Goal: Task Accomplishment & Management: Use online tool/utility

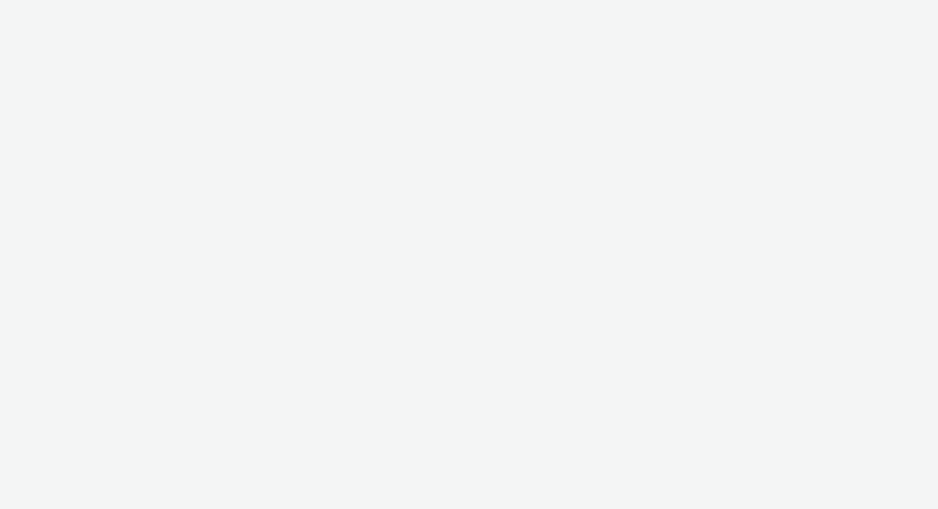
select select "c909d6bb-255f-4ad2-aa94-00d82704d6ef"
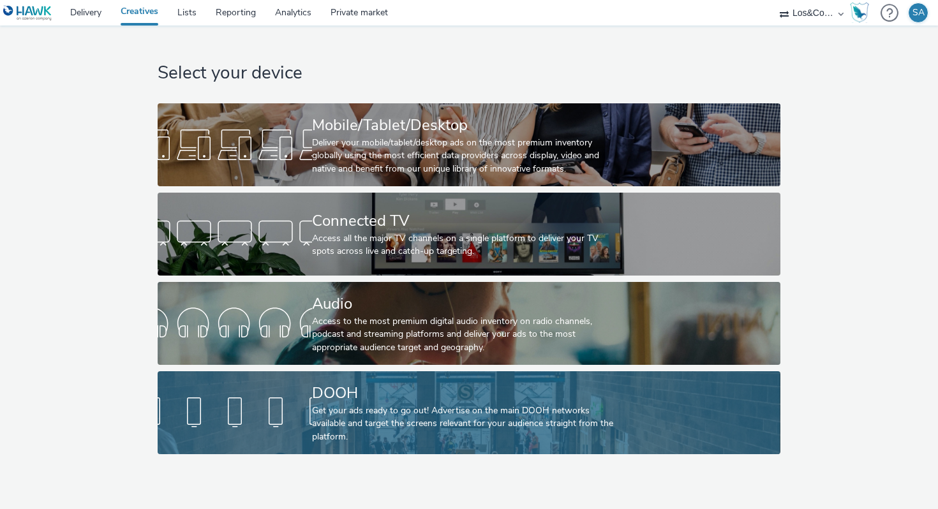
click at [430, 395] on div "DOOH" at bounding box center [466, 393] width 309 height 22
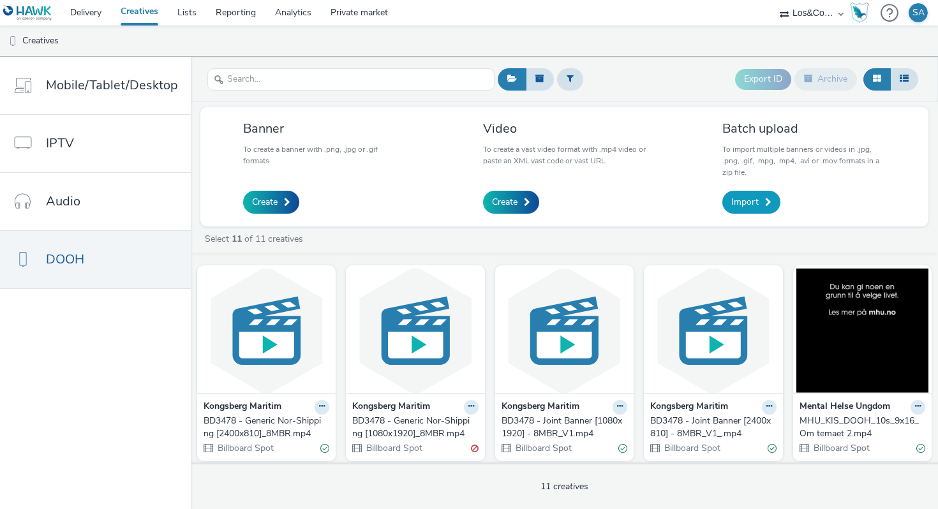
click at [737, 207] on span "Import" at bounding box center [744, 202] width 27 height 13
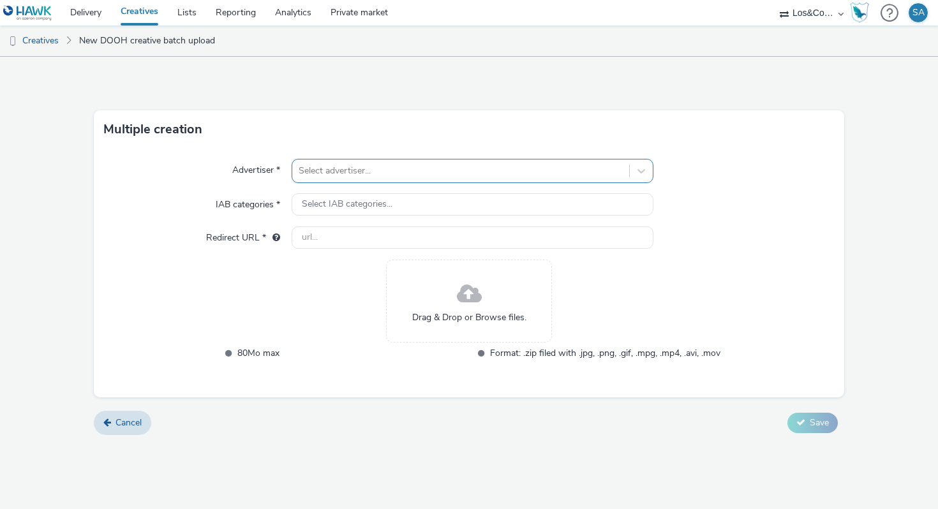
click at [352, 176] on div at bounding box center [461, 170] width 324 height 15
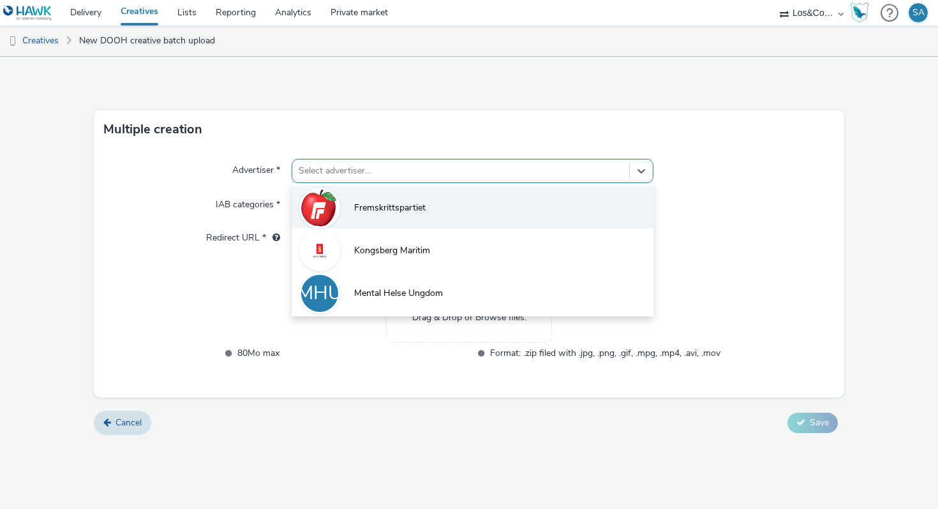
click at [357, 200] on li "Fremskrittspartiet" at bounding box center [472, 207] width 362 height 43
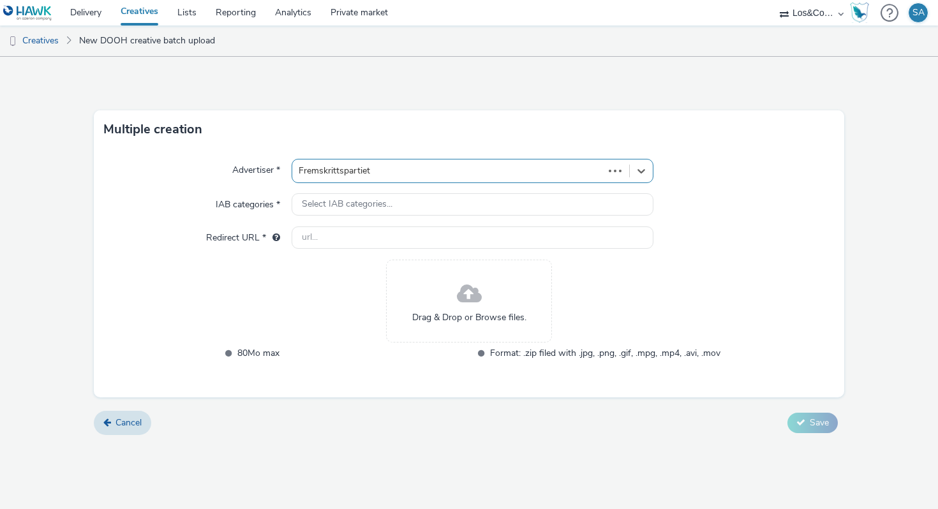
type input "[URL][DOMAIN_NAME]"
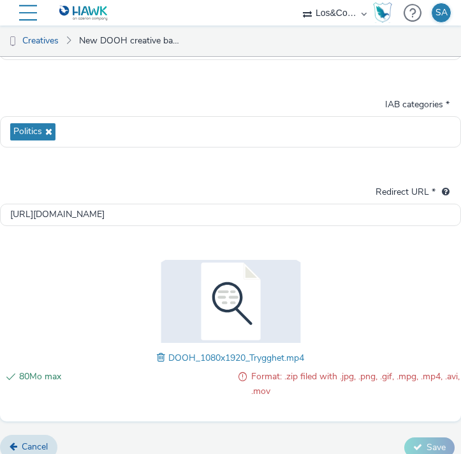
scroll to position [150, 0]
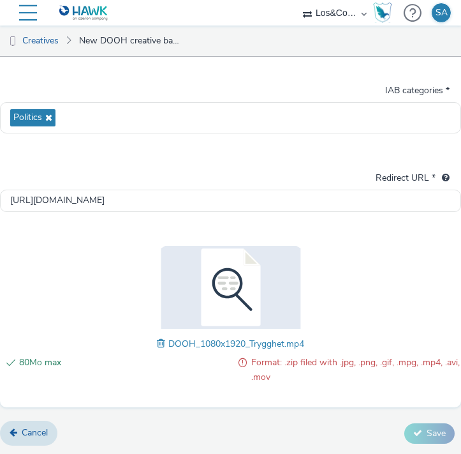
click at [163, 343] on span at bounding box center [162, 343] width 11 height 14
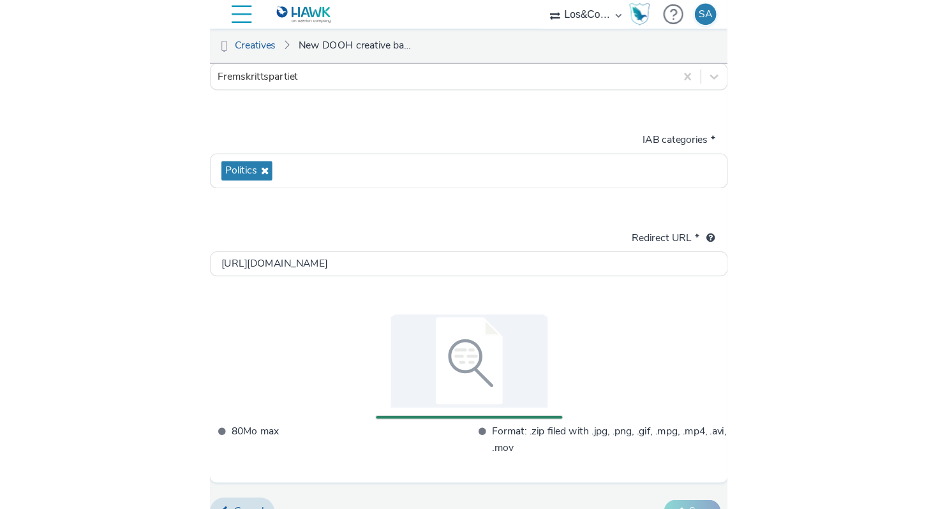
scroll to position [0, 0]
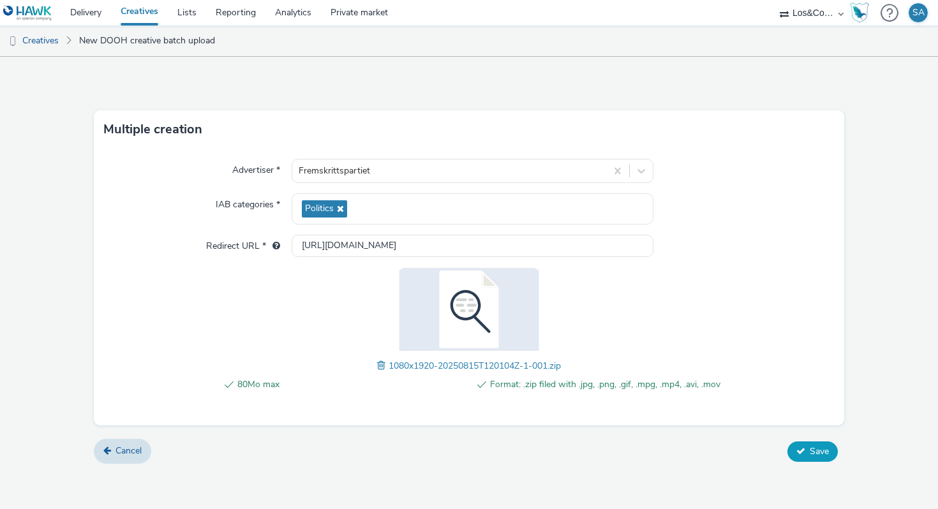
click at [804, 454] on icon at bounding box center [800, 450] width 9 height 9
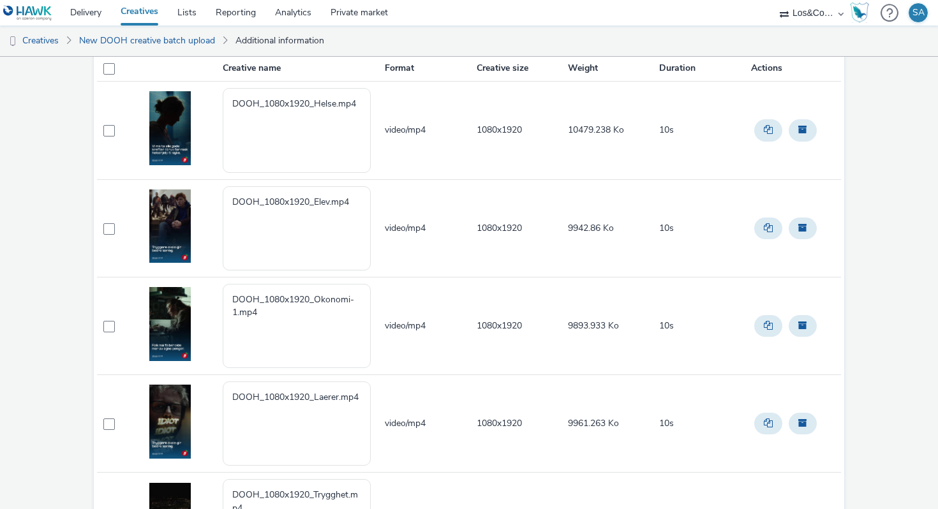
scroll to position [67, 0]
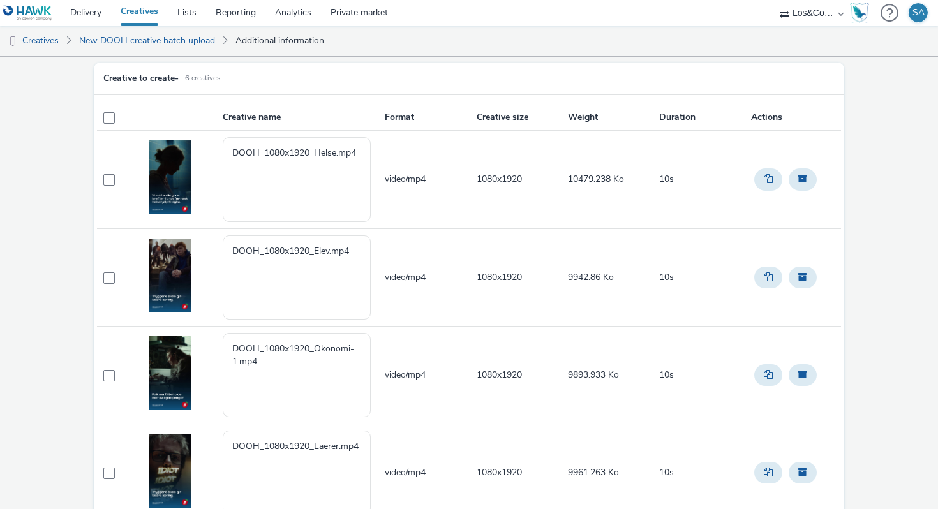
click at [108, 172] on td at bounding box center [113, 180] width 33 height 98
click at [108, 180] on span at bounding box center [108, 179] width 11 height 11
checkbox input "true"
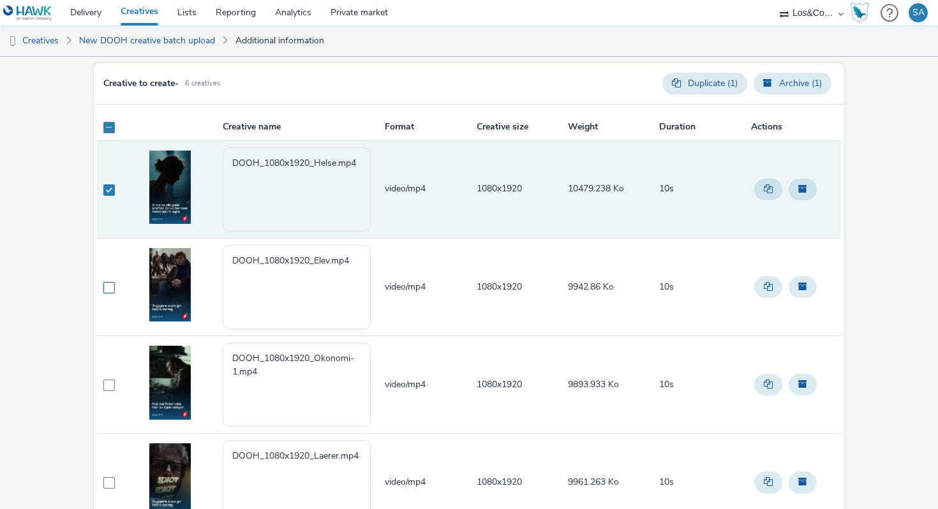
click at [110, 284] on span at bounding box center [108, 287] width 11 height 11
checkbox input "true"
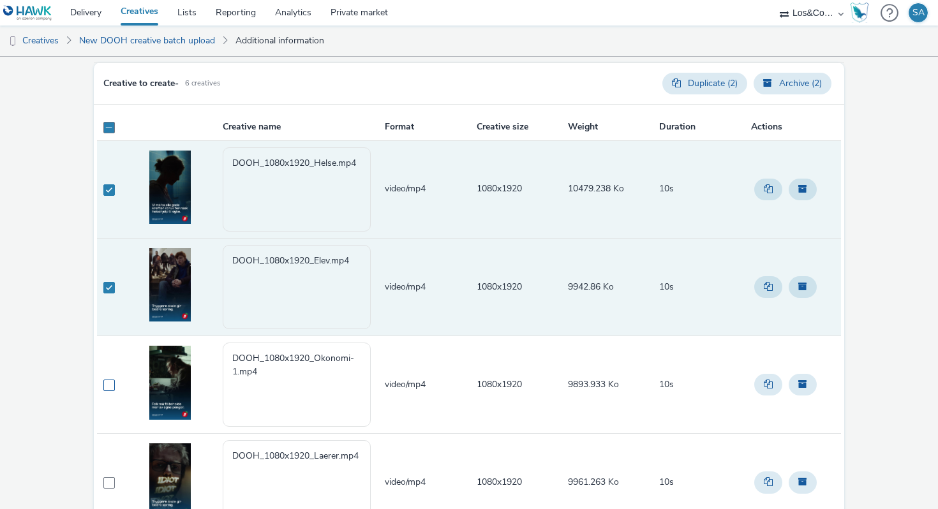
click at [108, 387] on span at bounding box center [108, 385] width 11 height 11
checkbox input "true"
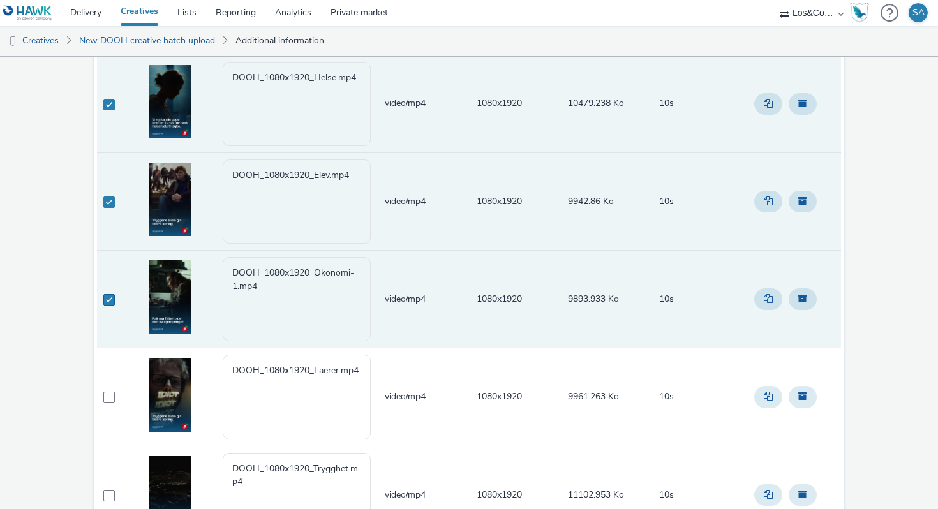
scroll to position [209, 0]
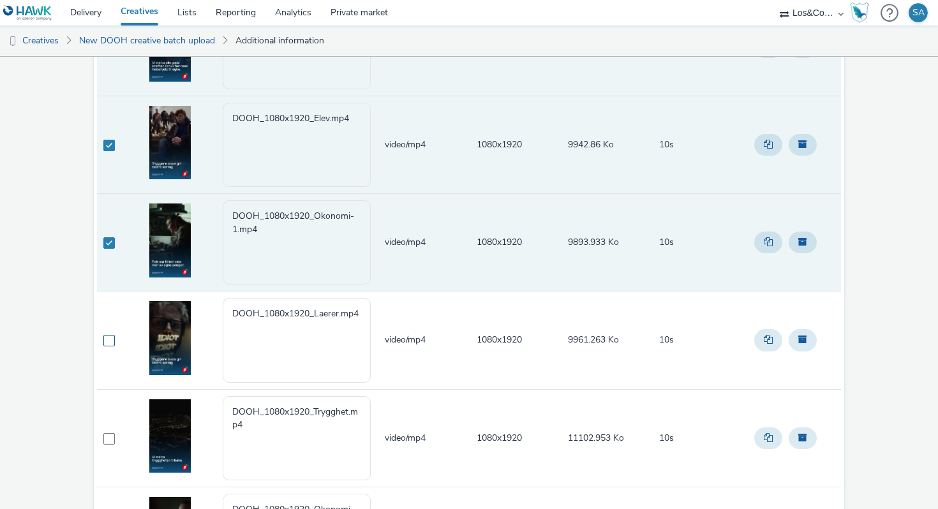
click at [109, 346] on span at bounding box center [108, 340] width 11 height 11
checkbox input "true"
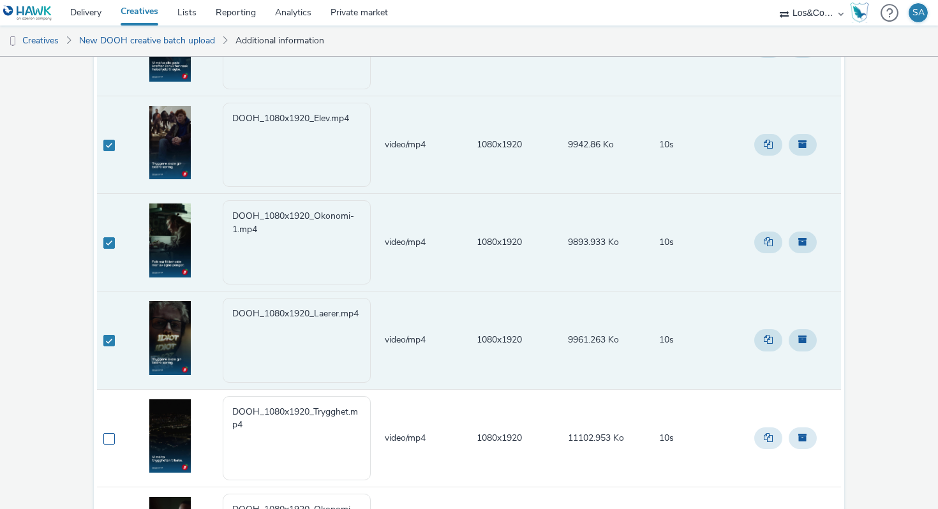
click at [111, 433] on span at bounding box center [108, 438] width 11 height 11
checkbox input "true"
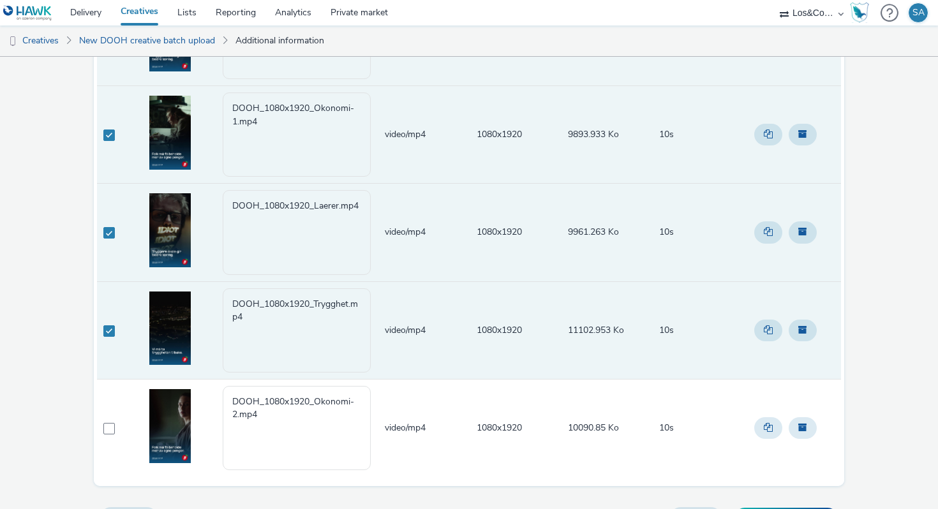
scroll to position [343, 0]
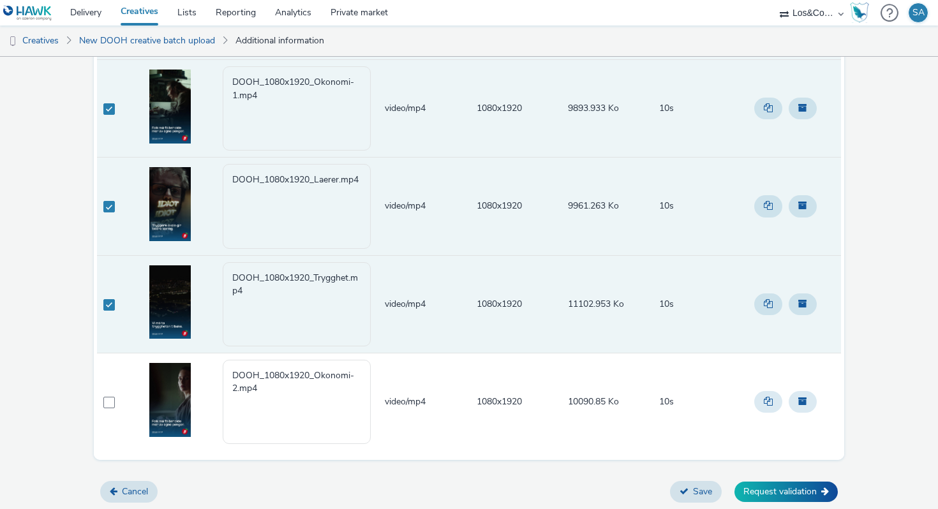
click at [112, 408] on td at bounding box center [113, 402] width 33 height 98
click at [107, 406] on span at bounding box center [108, 402] width 11 height 11
checkbox input "true"
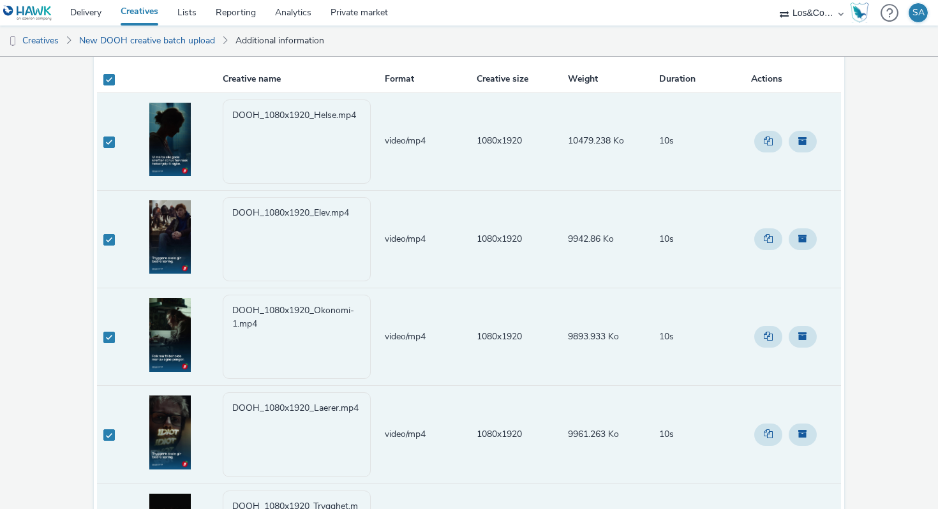
scroll to position [116, 0]
click at [167, 149] on img at bounding box center [169, 138] width 41 height 74
click at [168, 121] on img at bounding box center [169, 138] width 41 height 74
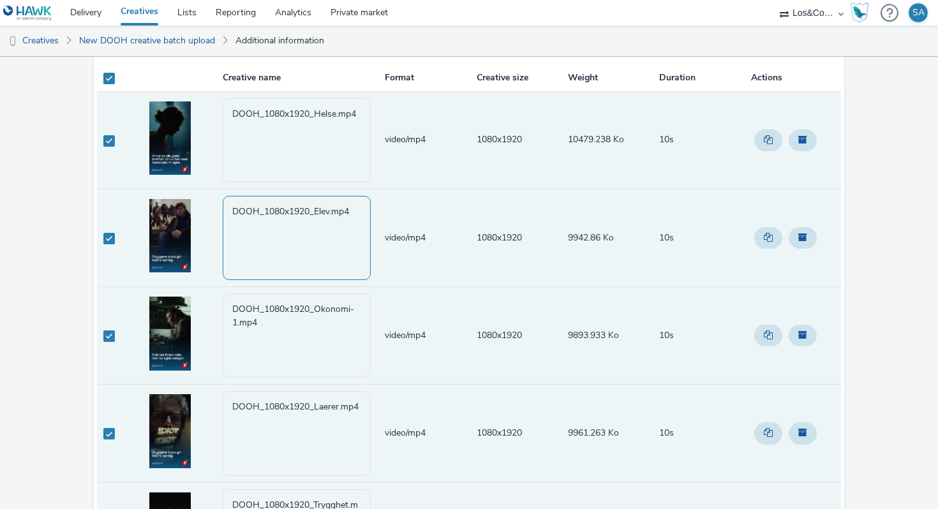
scroll to position [343, 0]
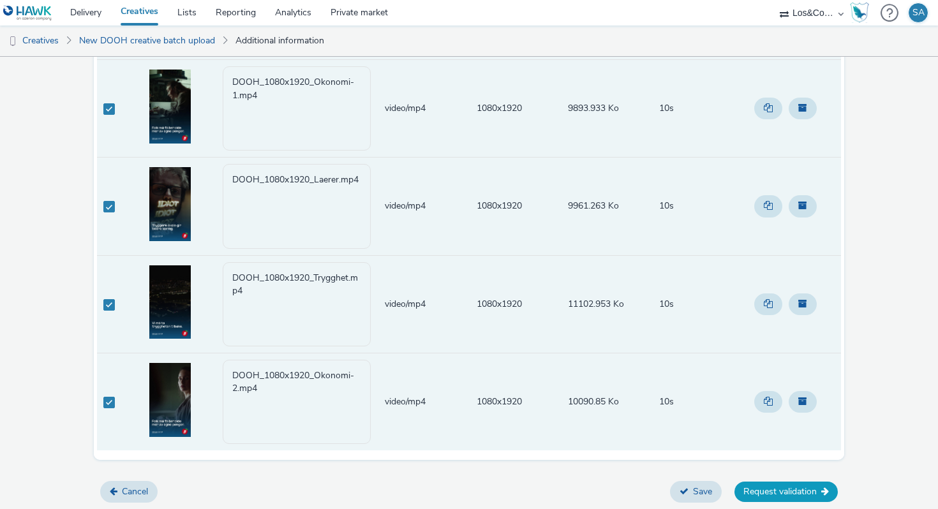
click at [815, 489] on button "Request validation" at bounding box center [785, 492] width 103 height 20
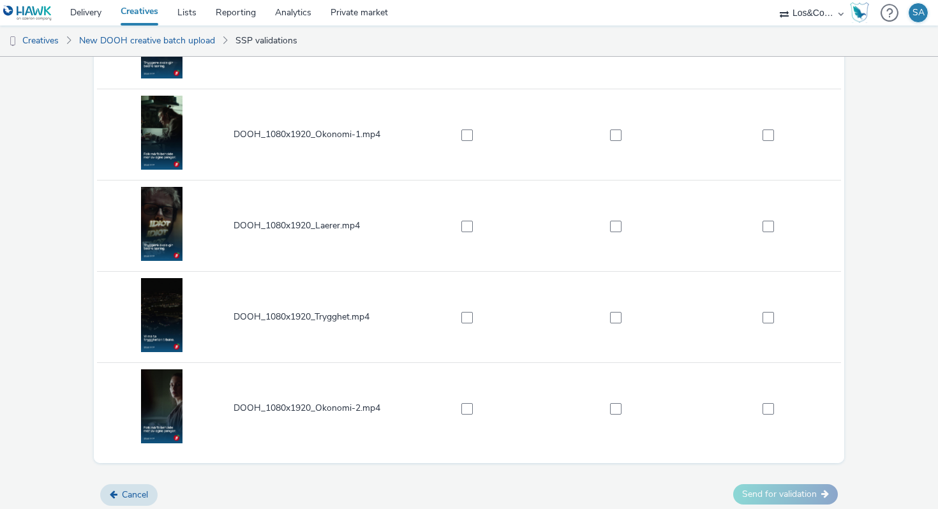
scroll to position [292, 0]
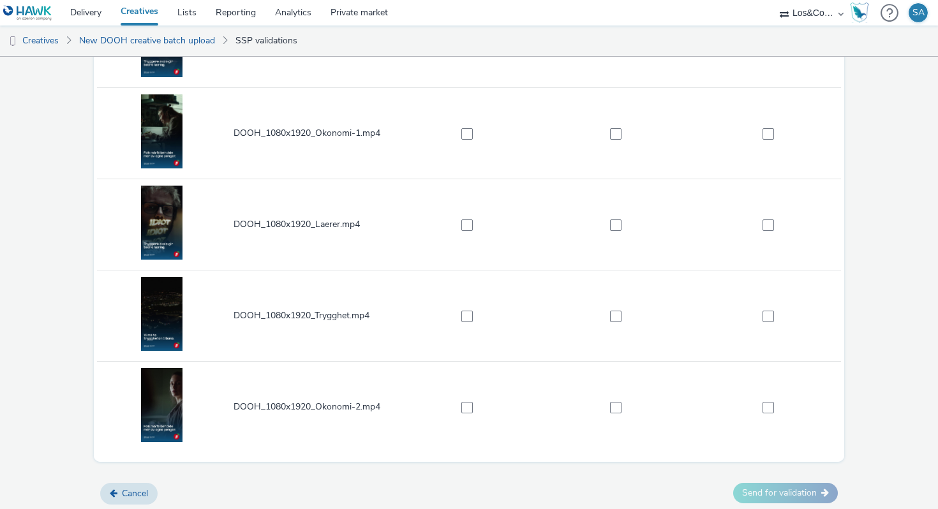
click at [233, 369] on td "DOOH_1080x1920_Okonomi-2.mp4" at bounding box center [313, 407] width 162 height 91
click at [166, 390] on img at bounding box center [161, 405] width 41 height 74
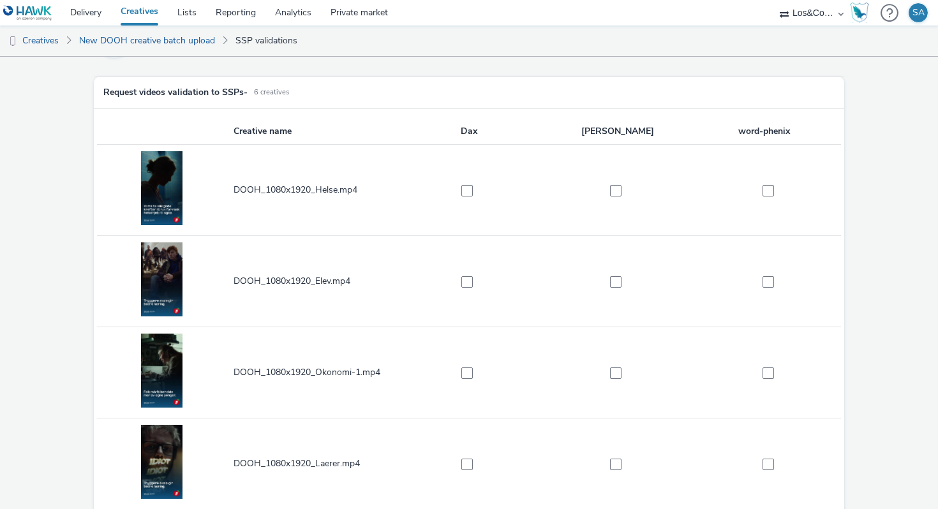
scroll to position [34, 0]
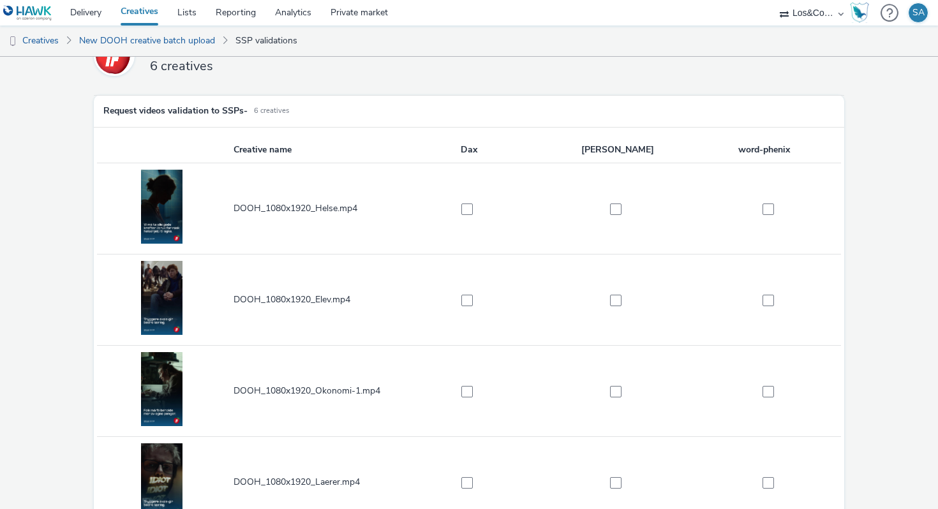
click at [470, 149] on th "Dax" at bounding box center [468, 150] width 149 height 26
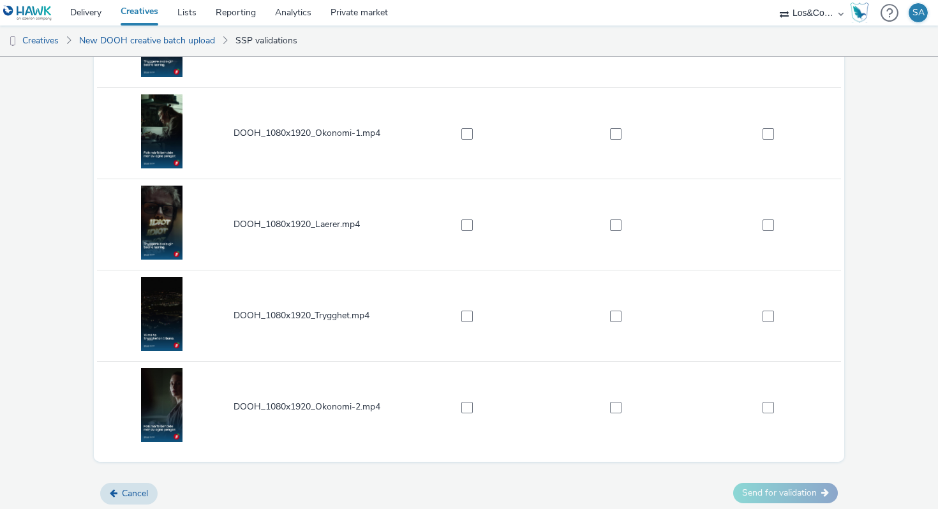
scroll to position [0, 0]
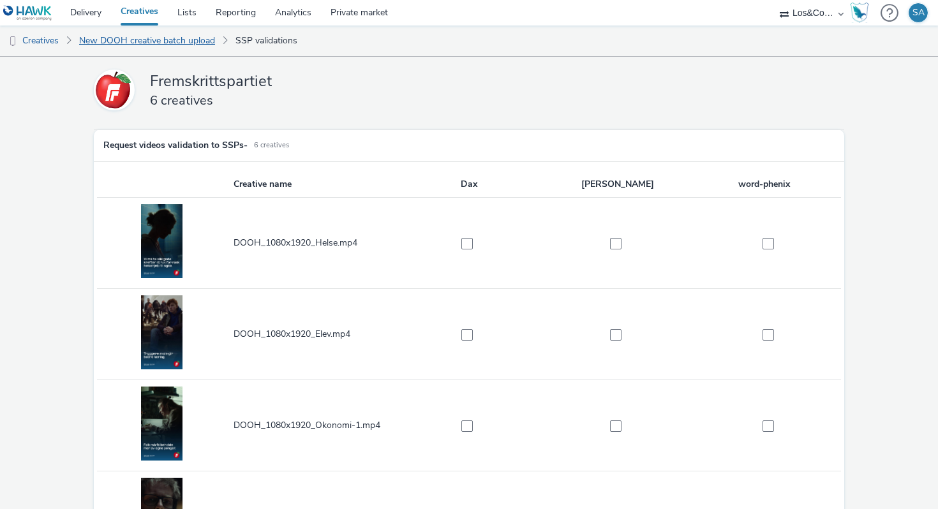
click at [168, 47] on link "New DOOH creative batch upload" at bounding box center [147, 41] width 149 height 31
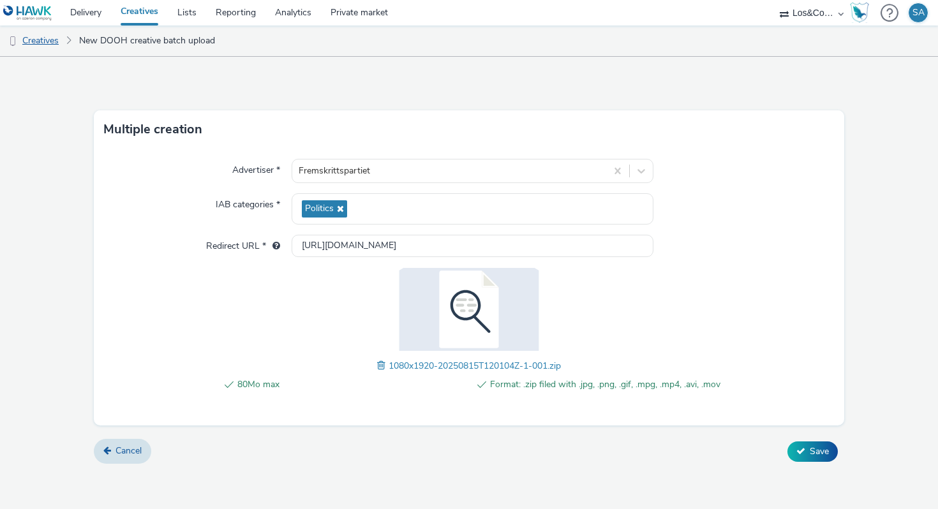
click at [61, 38] on link "Creatives" at bounding box center [32, 41] width 65 height 31
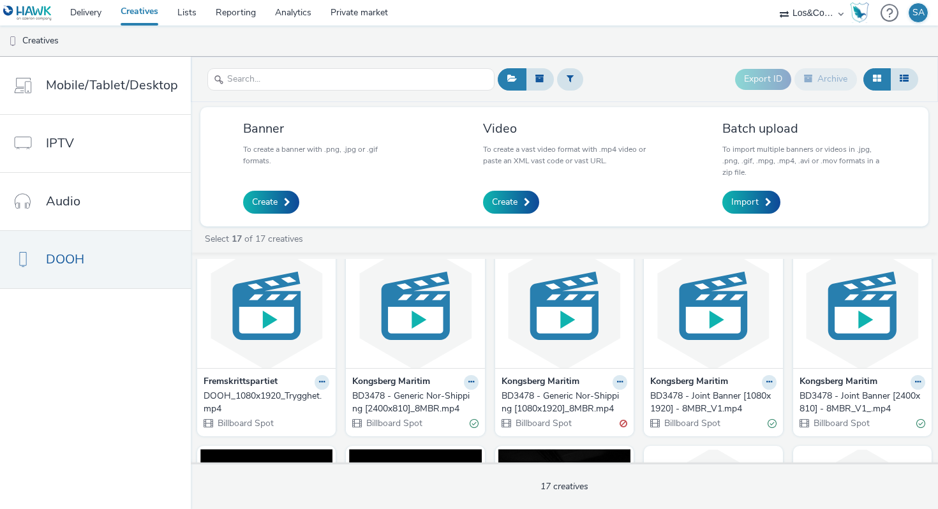
scroll to position [273, 0]
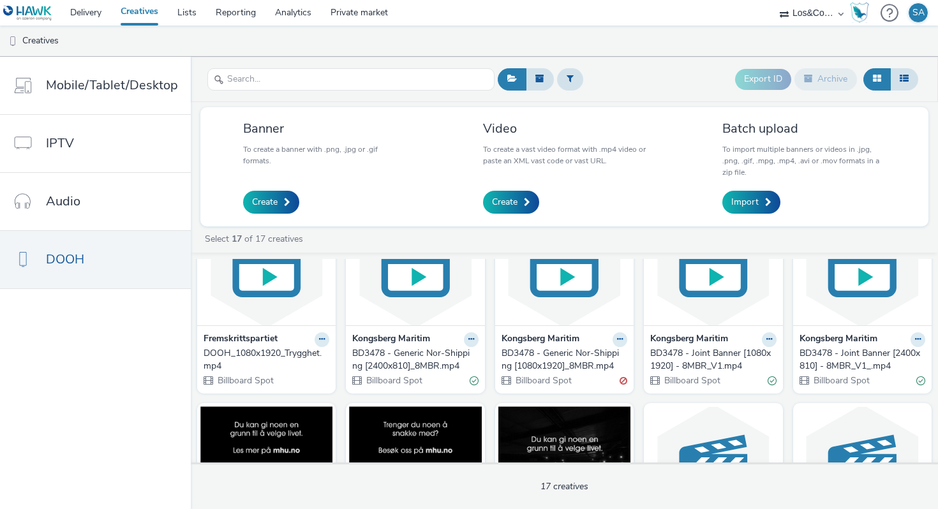
click at [269, 316] on img at bounding box center [266, 263] width 132 height 124
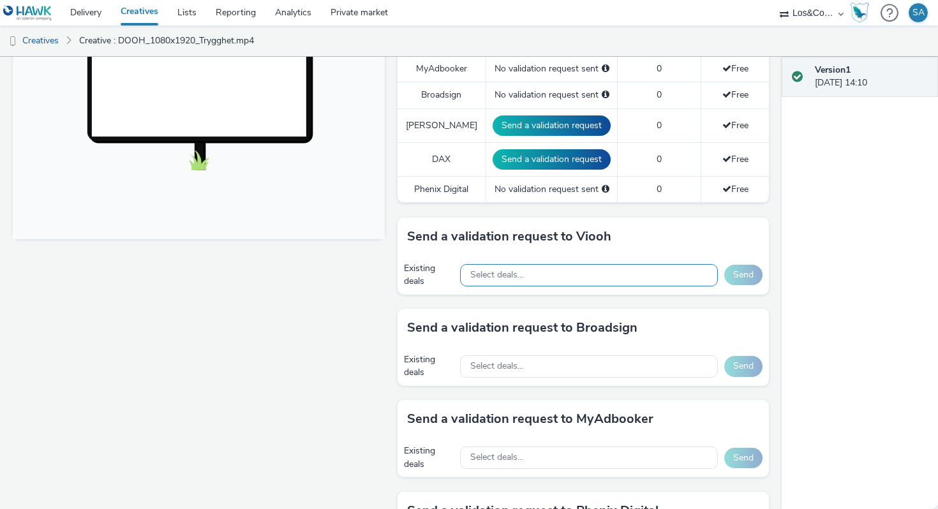
scroll to position [448, 0]
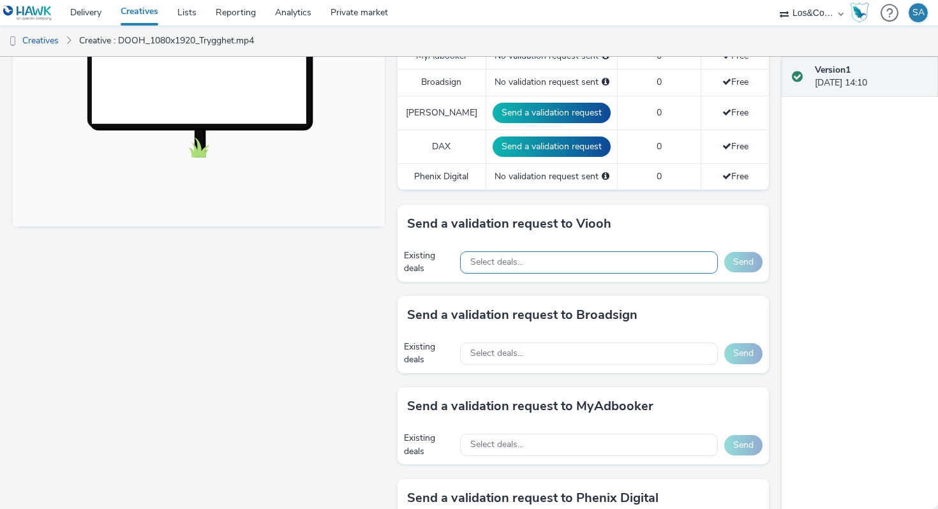
click at [526, 251] on div "Select deals..." at bounding box center [589, 262] width 258 height 22
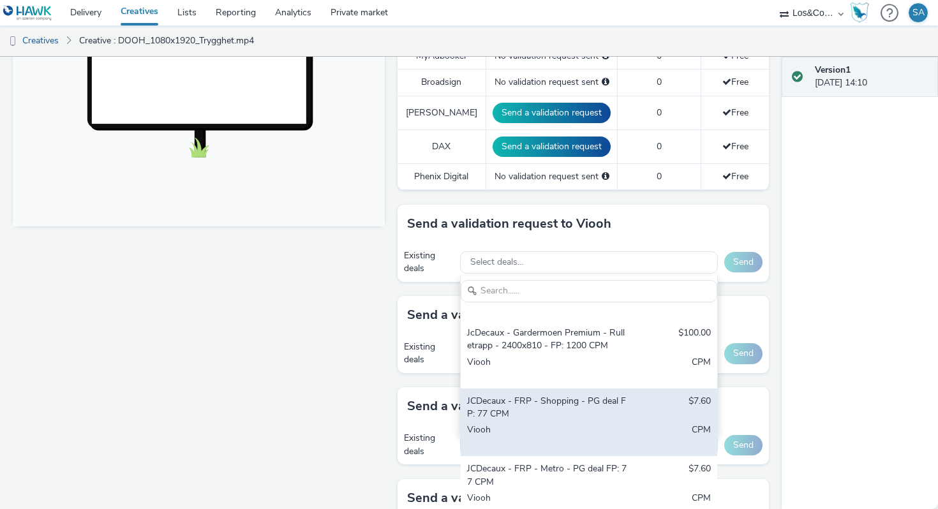
scroll to position [698, 0]
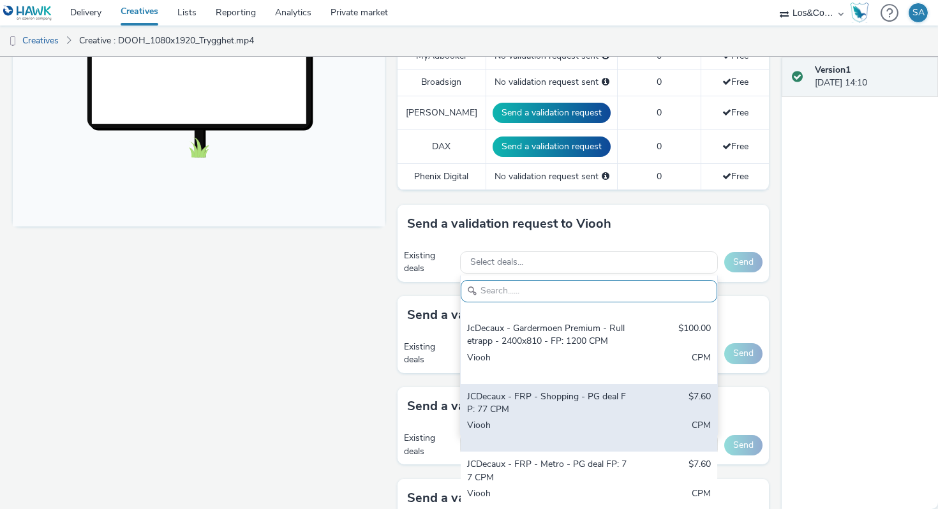
click at [529, 419] on div "Viooh" at bounding box center [547, 432] width 160 height 26
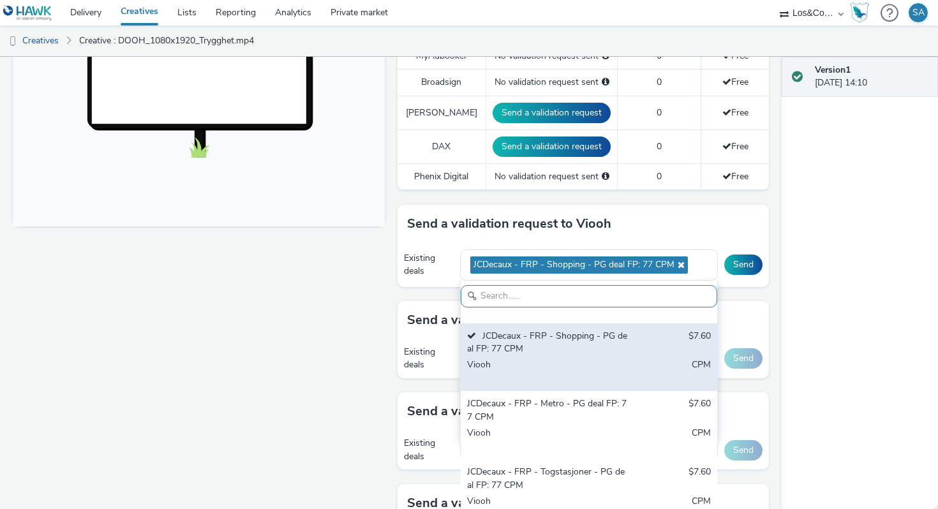
click at [530, 427] on div "Viooh" at bounding box center [547, 440] width 160 height 26
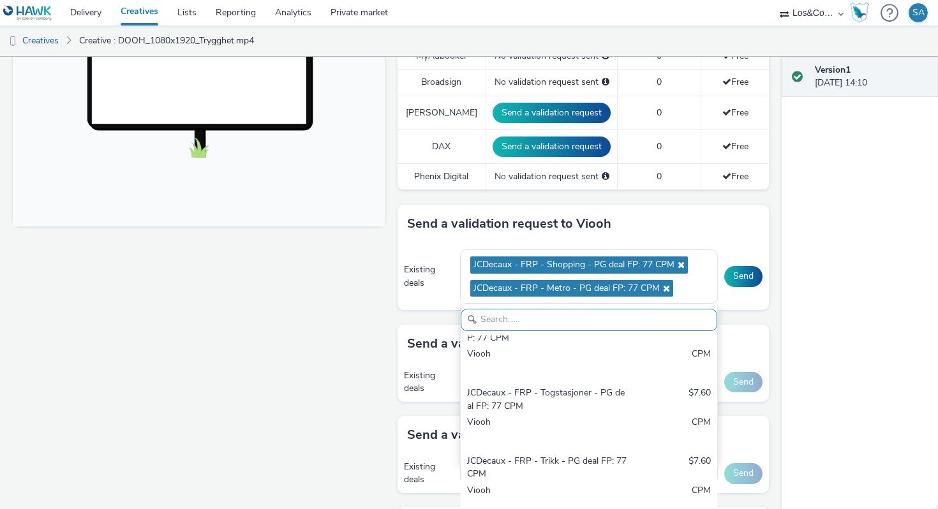
click at [530, 416] on div "Viooh" at bounding box center [547, 429] width 160 height 26
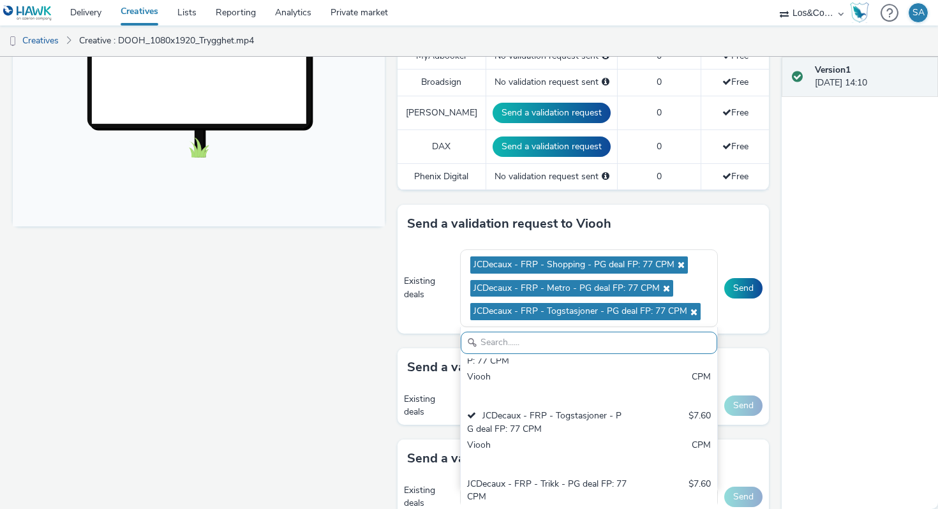
scroll to position [886, 0]
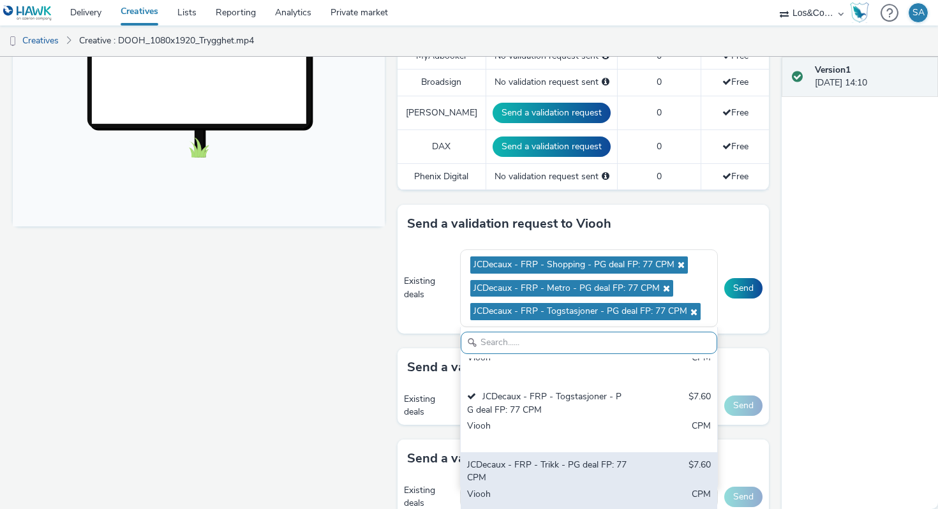
click at [534, 459] on div "JCDecaux - FRP - Trikk - PG deal FP: 77 CPM" at bounding box center [547, 472] width 160 height 26
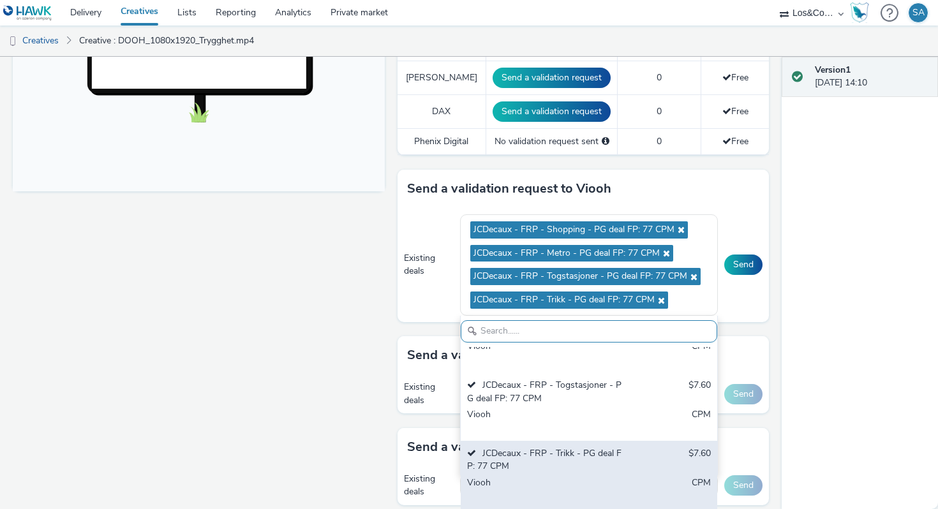
scroll to position [485, 0]
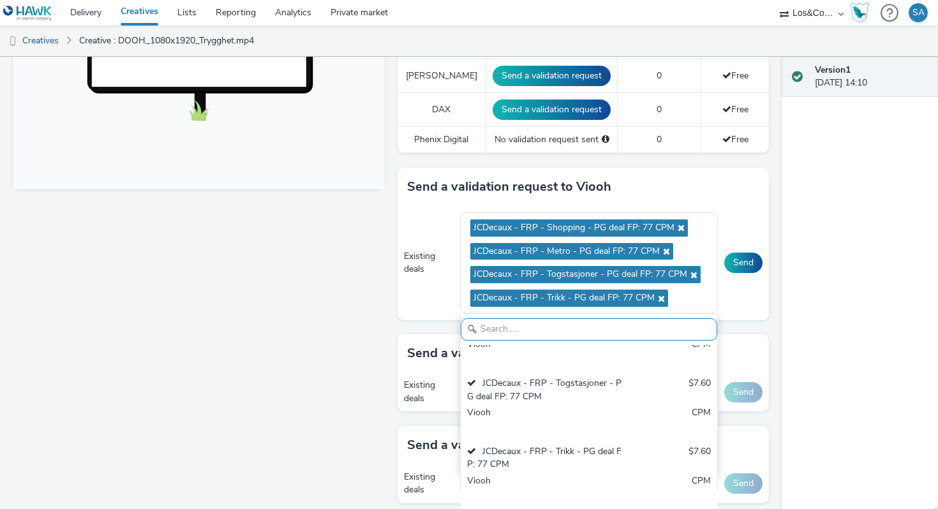
click at [805, 369] on div "Version 1 [DATE] 14:10" at bounding box center [859, 283] width 156 height 452
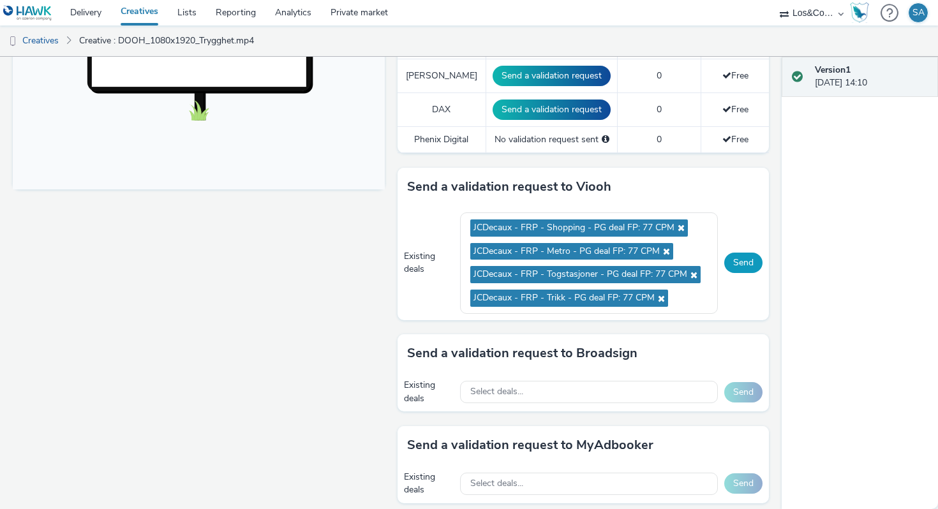
click at [752, 257] on button "Send" at bounding box center [743, 263] width 38 height 20
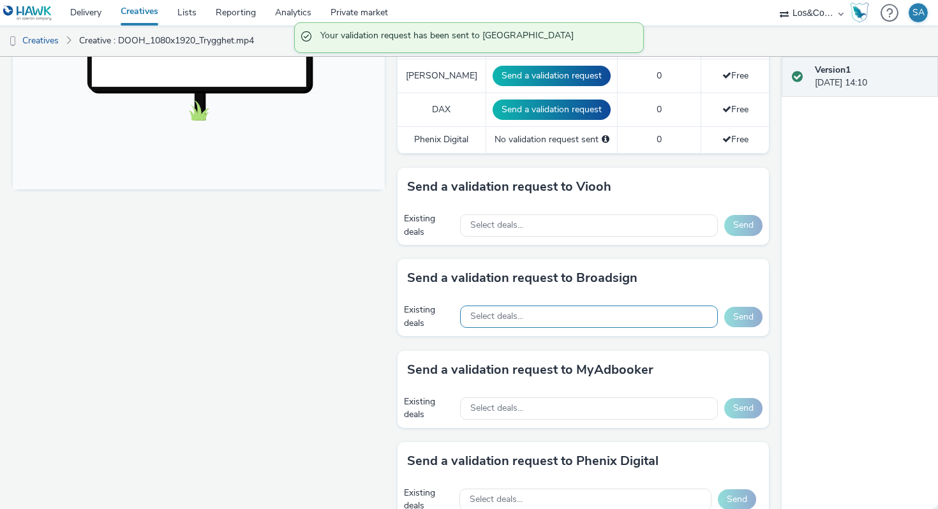
click at [535, 313] on div "Select deals..." at bounding box center [589, 317] width 258 height 22
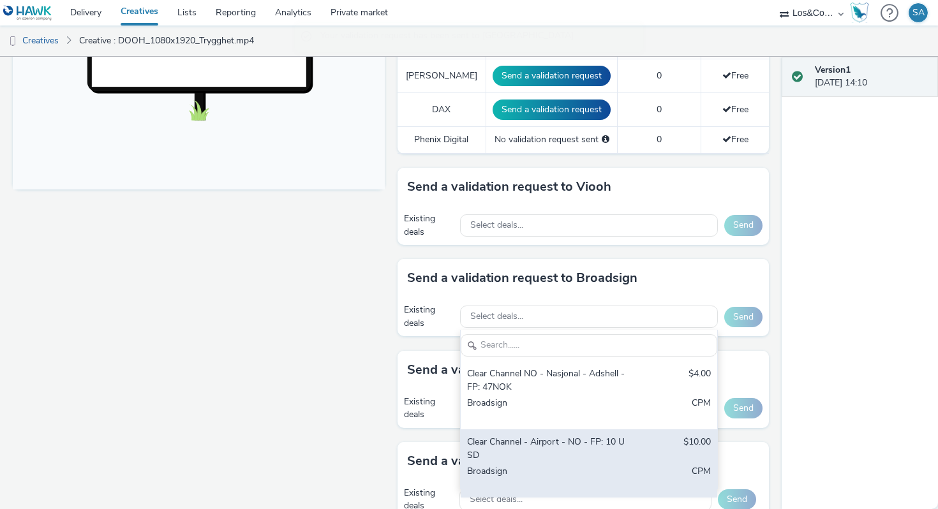
scroll to position [498, 0]
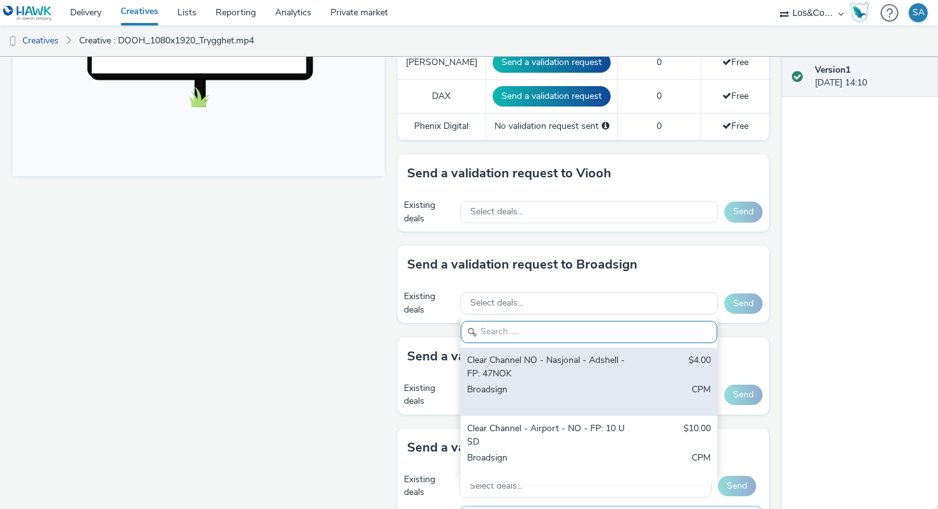
click at [564, 383] on div "Broadsign" at bounding box center [547, 396] width 160 height 26
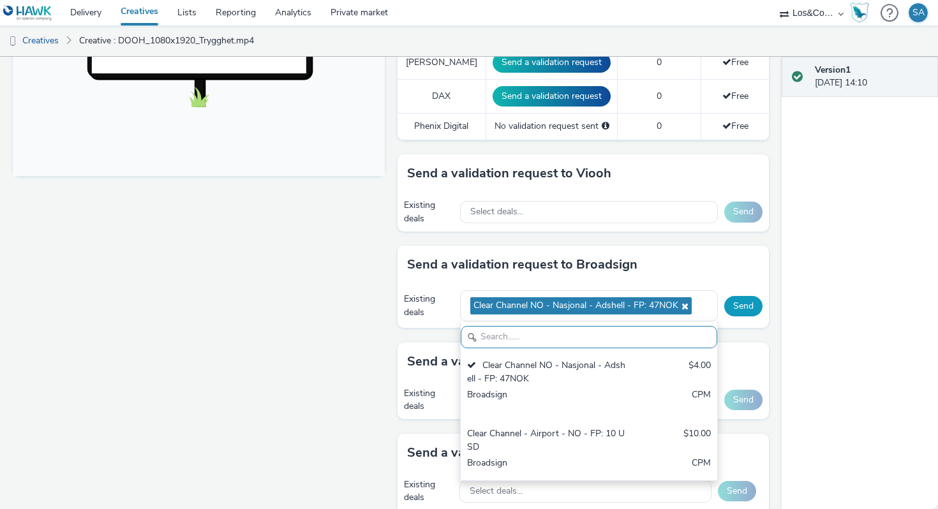
click at [738, 296] on button "Send" at bounding box center [743, 306] width 38 height 20
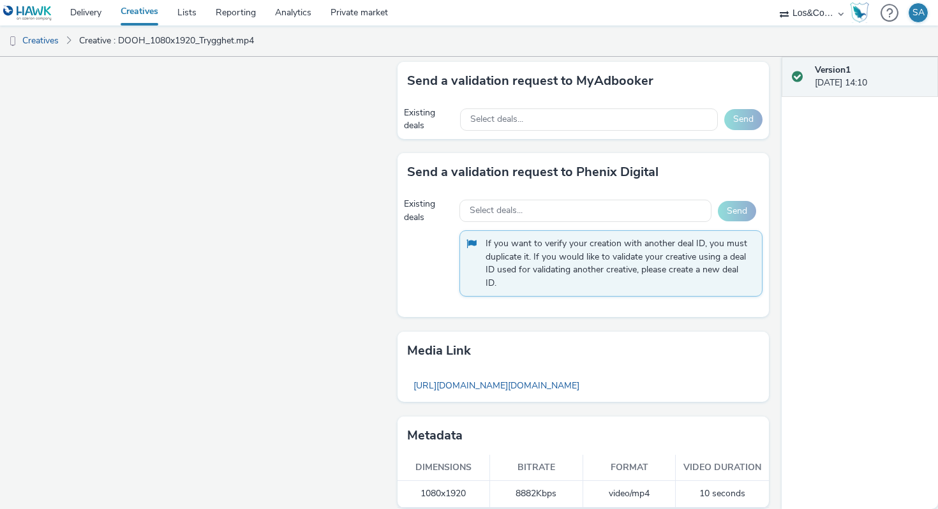
scroll to position [0, 0]
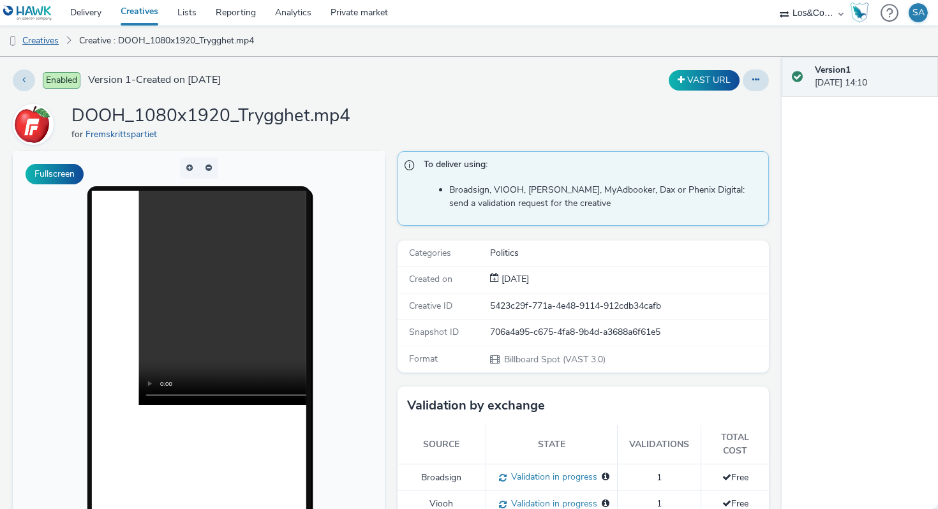
click at [59, 38] on link "Creatives" at bounding box center [32, 41] width 65 height 31
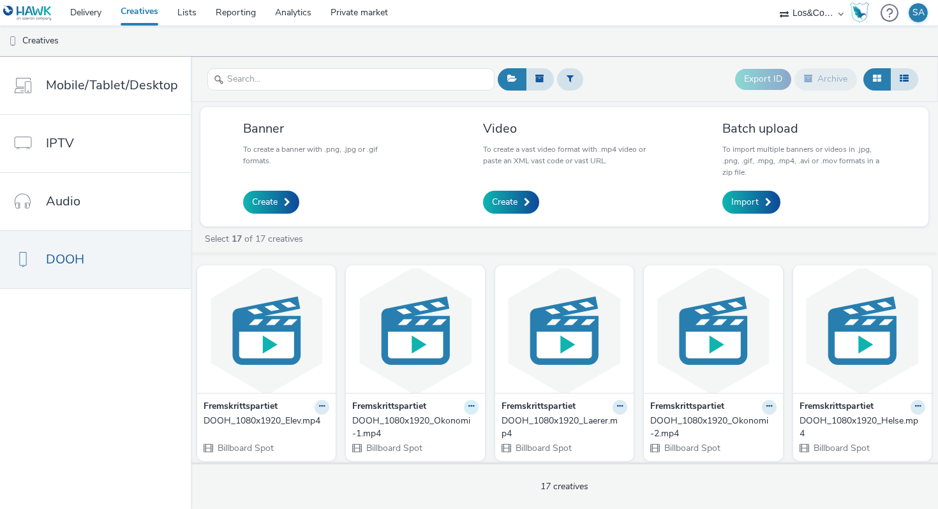
click at [329, 406] on button at bounding box center [321, 407] width 15 height 15
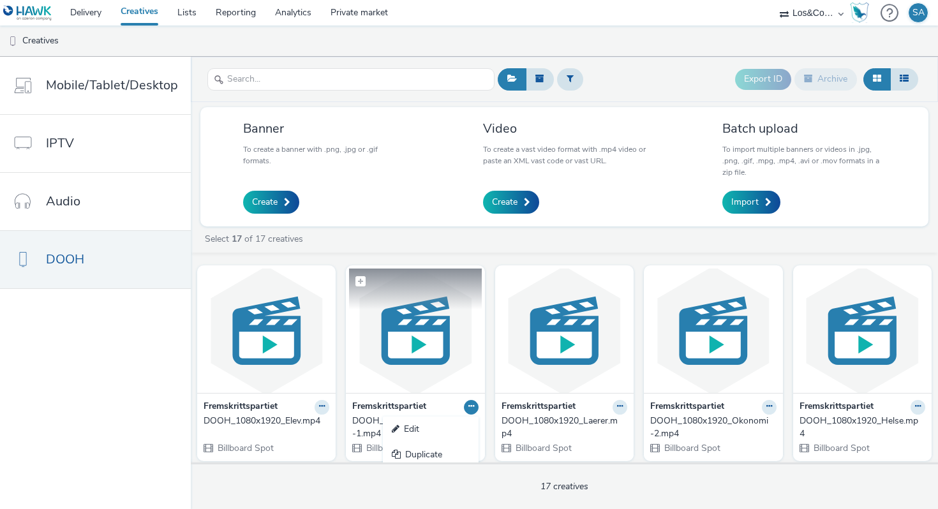
click at [427, 360] on img at bounding box center [415, 331] width 132 height 124
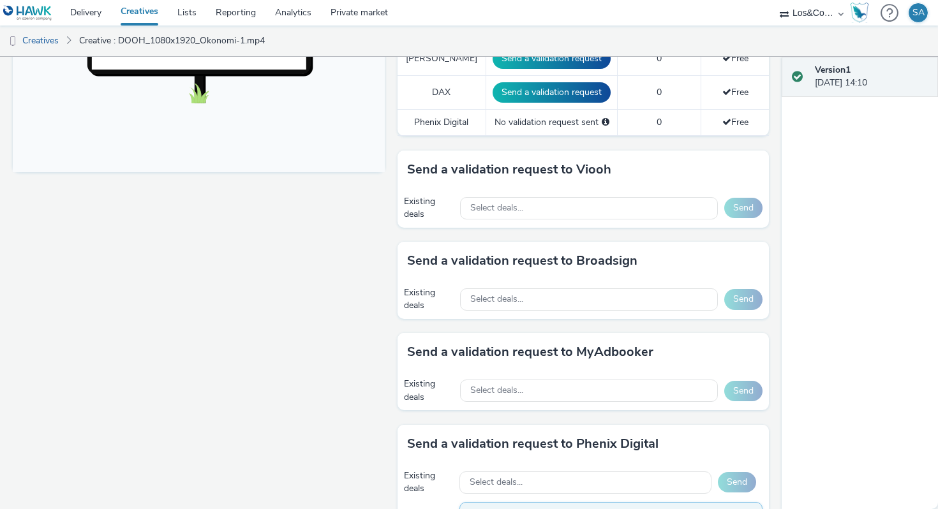
scroll to position [522, 0]
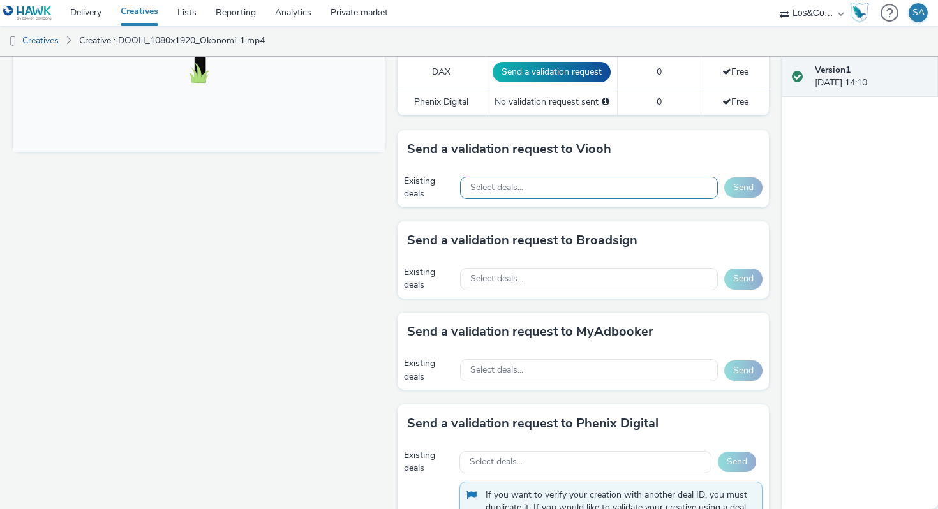
click at [533, 177] on div "Select deals..." at bounding box center [589, 188] width 258 height 22
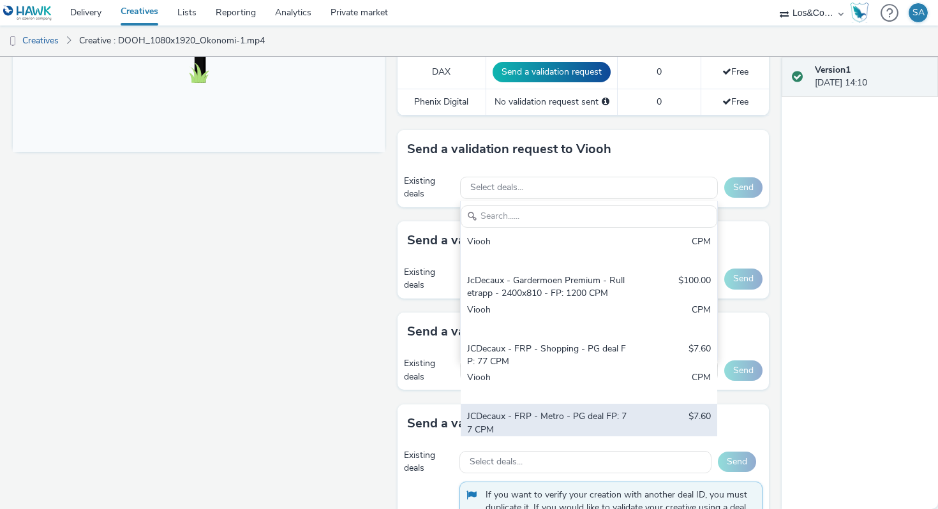
scroll to position [671, 0]
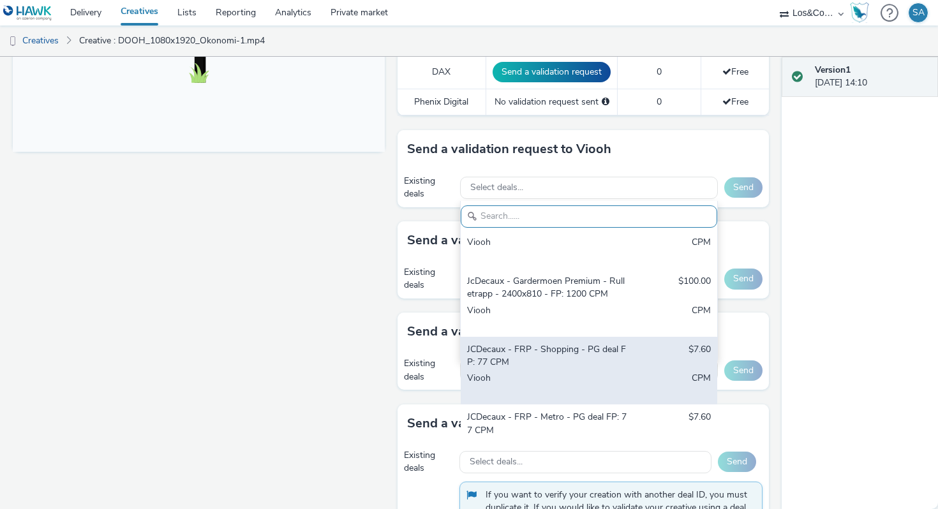
click at [603, 343] on div "JCDecaux - FRP - Shopping - PG deal FP: 77 CPM" at bounding box center [547, 356] width 160 height 26
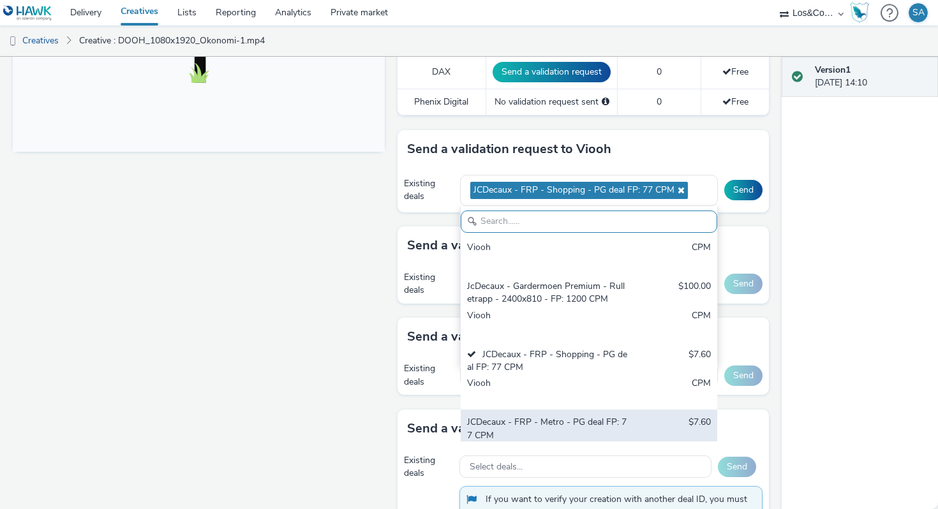
click at [591, 409] on div "JCDecaux - FRP - Metro - PG deal FP: 77 CPM $7.60 Viooh CPM" at bounding box center [589, 443] width 256 height 68
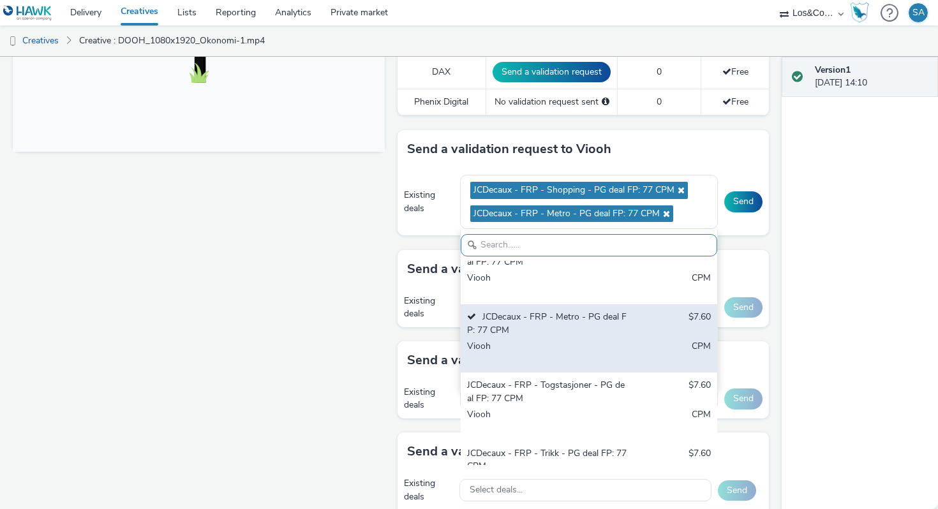
scroll to position [805, 0]
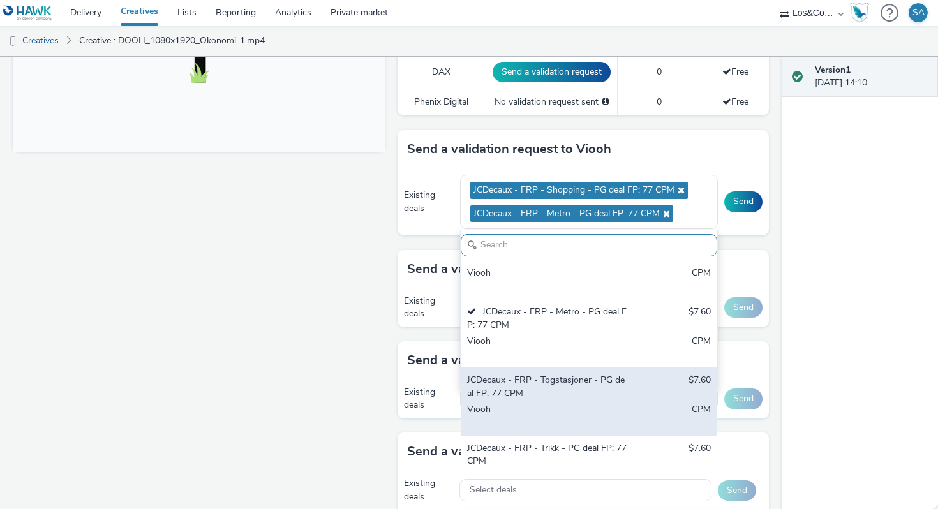
click at [601, 403] on div "Viooh" at bounding box center [547, 416] width 160 height 26
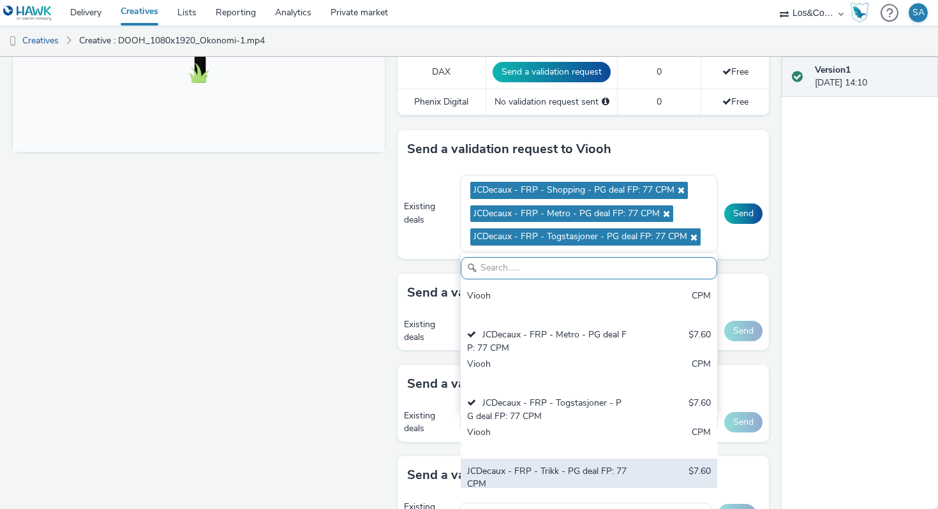
click at [592, 465] on div "JCDecaux - FRP - Trikk - PG deal FP: 77 CPM" at bounding box center [547, 478] width 160 height 26
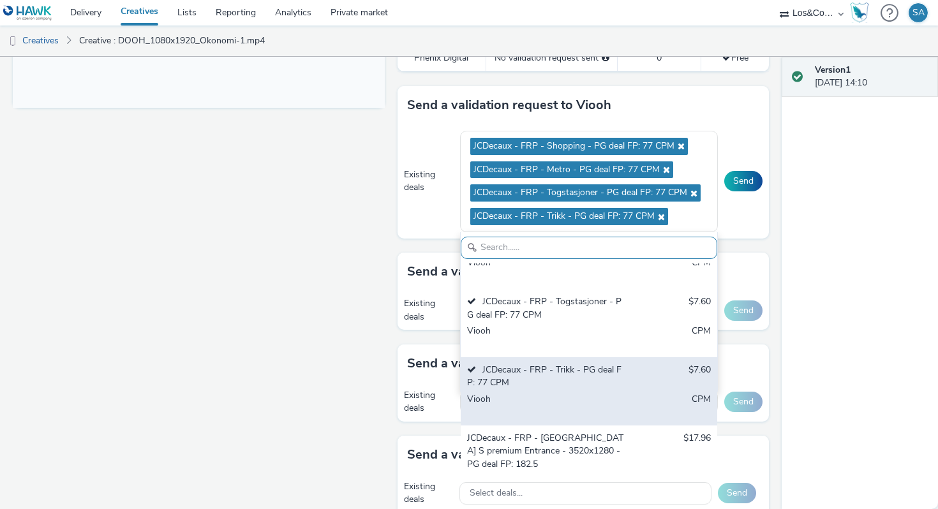
scroll to position [588, 0]
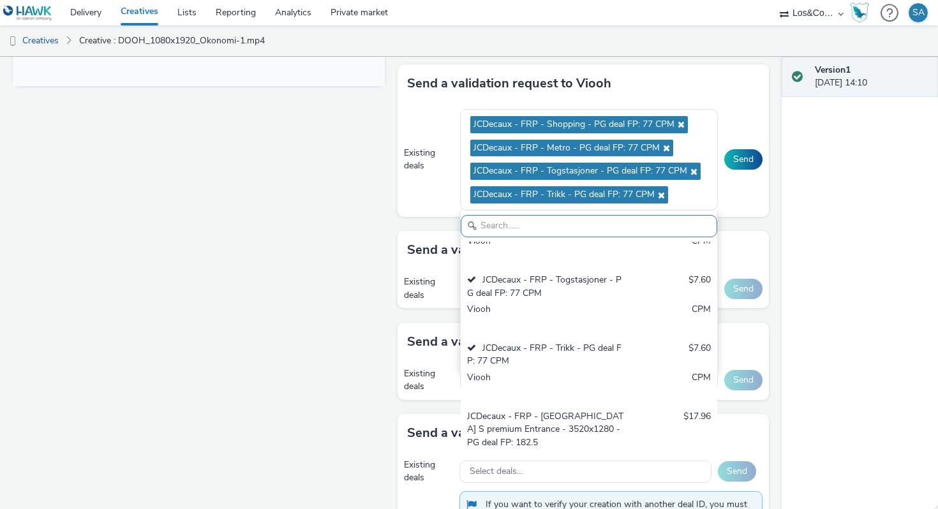
click at [797, 330] on div "Version 1 [DATE] 14:10" at bounding box center [859, 283] width 156 height 452
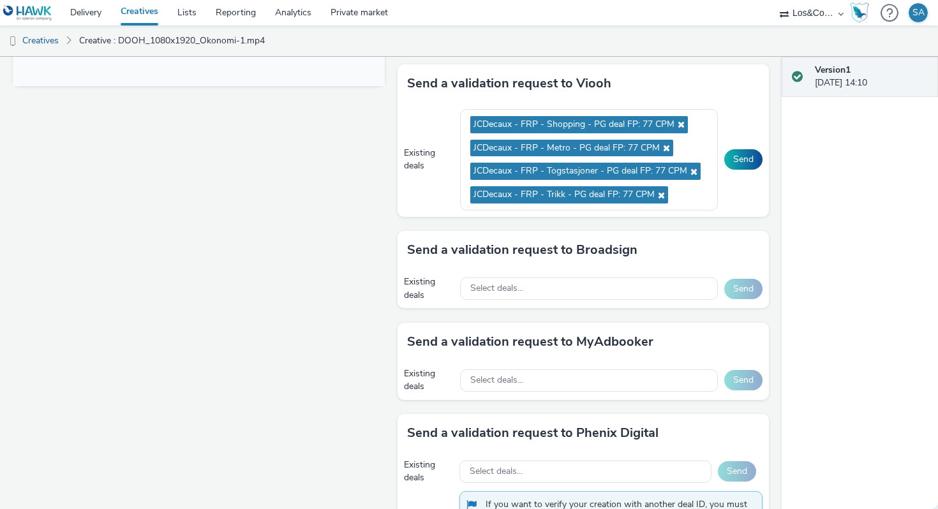
click at [741, 157] on div "Existing deals JCDecaux - FRP - Shopping - PG deal FP: 77 CPM JCDecaux - FRP - …" at bounding box center [583, 160] width 372 height 114
click at [741, 149] on button "Send" at bounding box center [743, 159] width 38 height 20
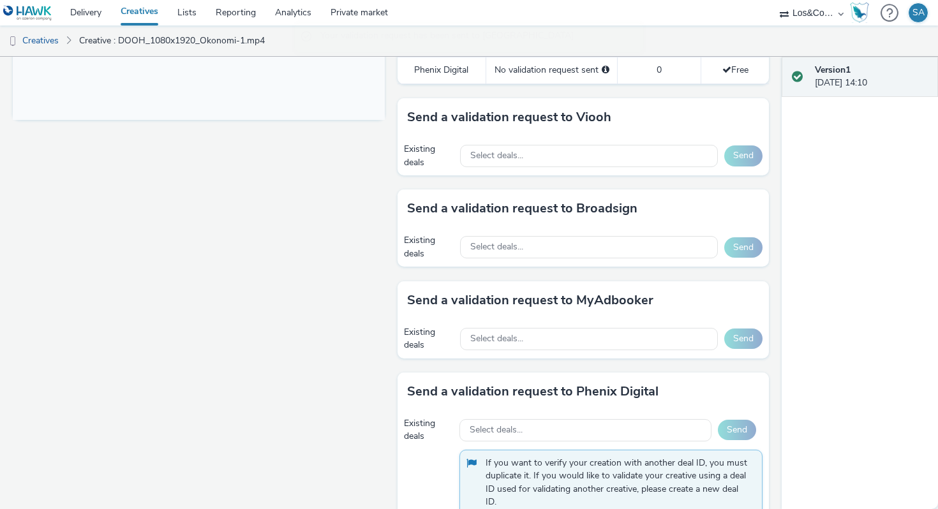
scroll to position [525, 0]
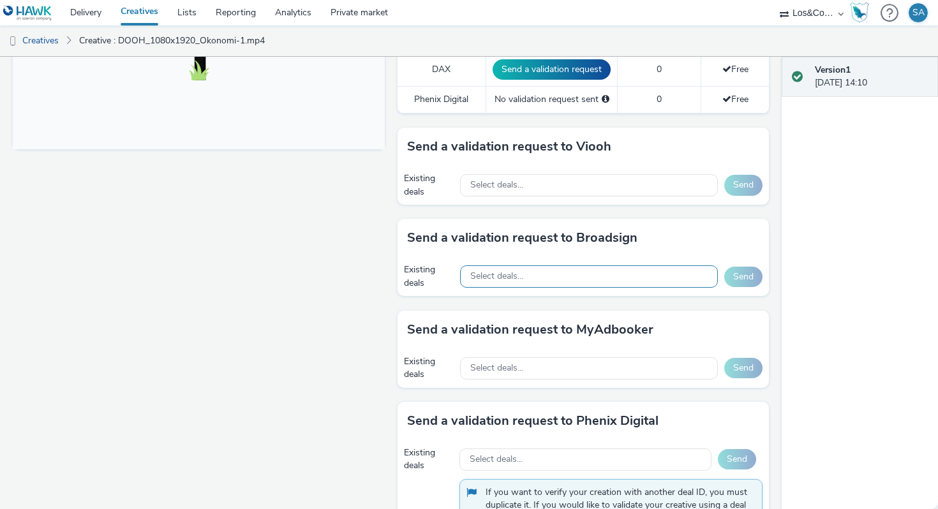
click at [539, 265] on div "Select deals..." at bounding box center [589, 276] width 258 height 22
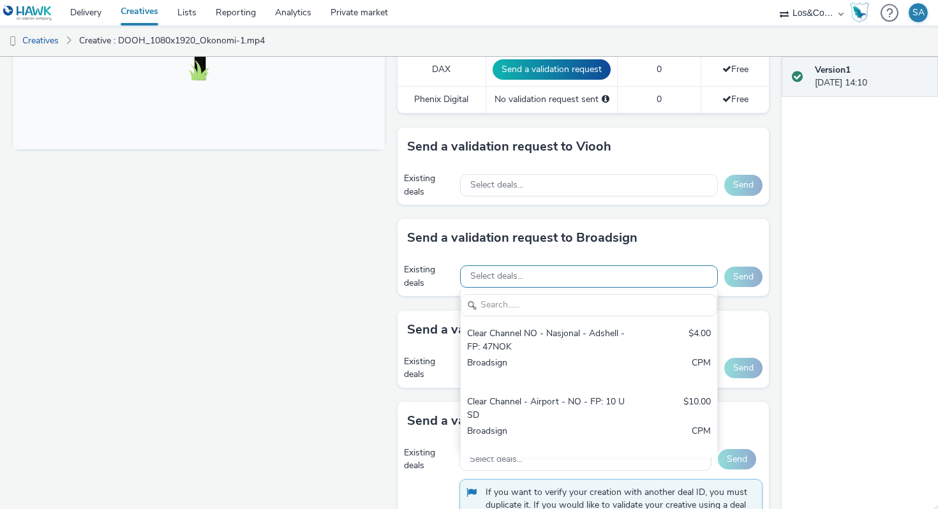
scroll to position [0, 0]
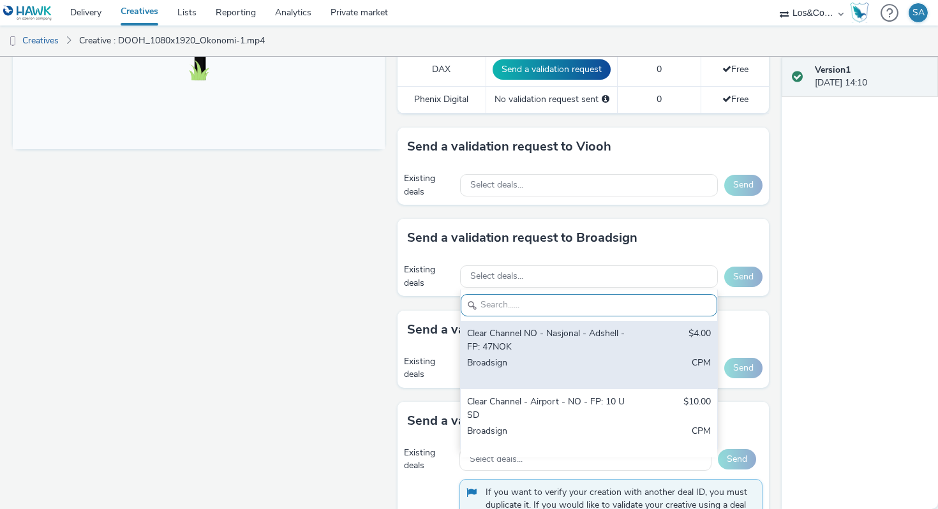
click at [531, 331] on div "Clear Channel NO - Nasjonal - Adshell - FP: 47NOK" at bounding box center [547, 340] width 160 height 26
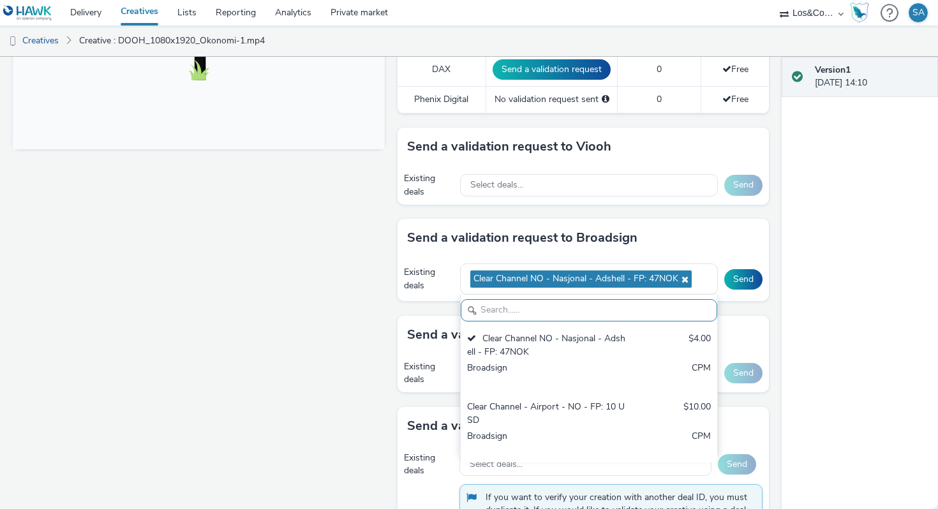
click at [771, 278] on div "Enabled Version 1 - Created on [DATE] VAST URL DOOH_1080x1920_Okonomi-1.mp4 for…" at bounding box center [390, 283] width 781 height 452
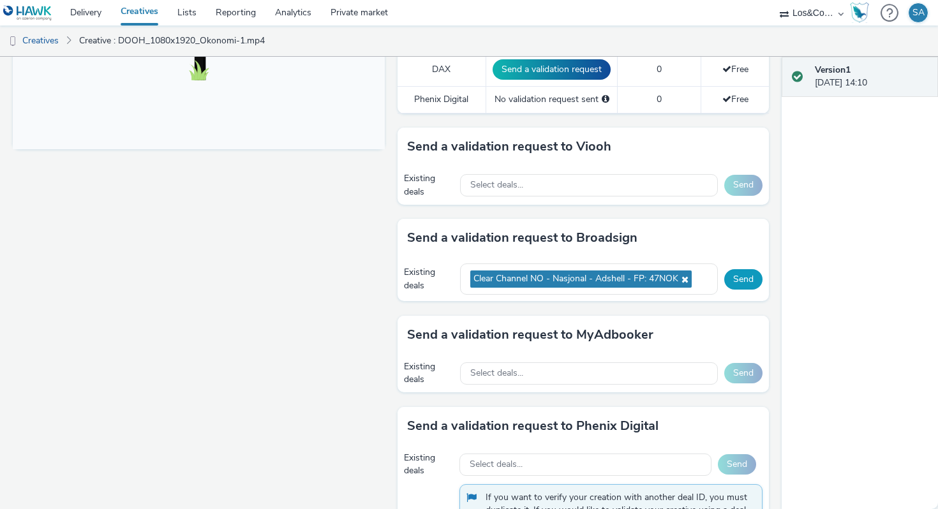
click at [746, 270] on button "Send" at bounding box center [743, 279] width 38 height 20
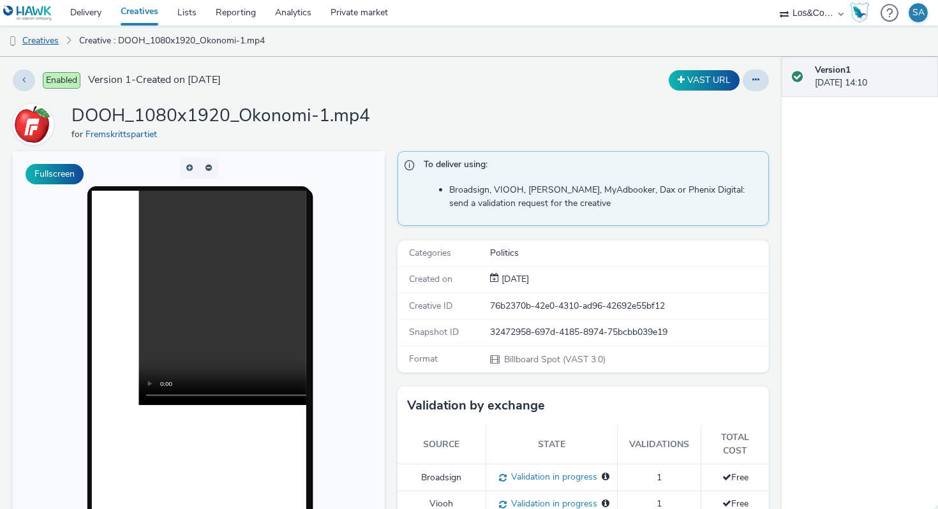
click at [53, 40] on link "Creatives" at bounding box center [32, 41] width 65 height 31
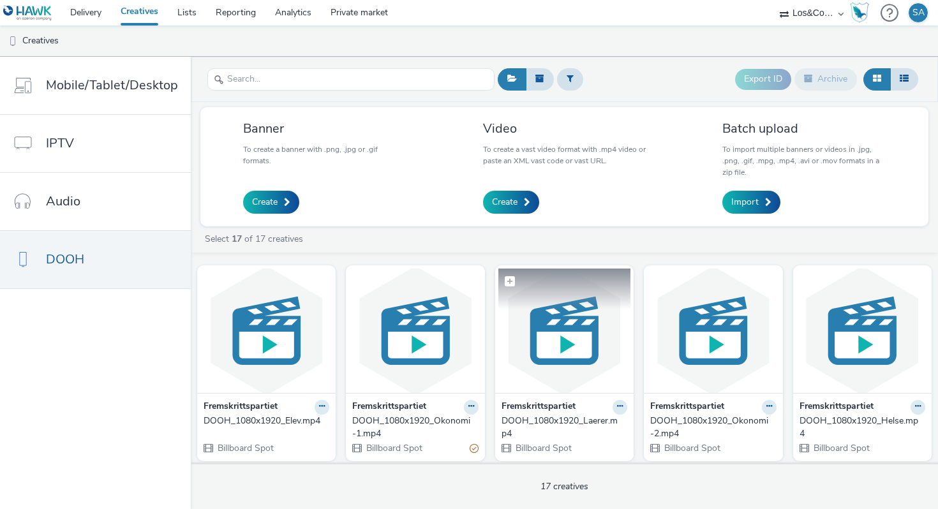
click at [576, 344] on img at bounding box center [564, 331] width 132 height 124
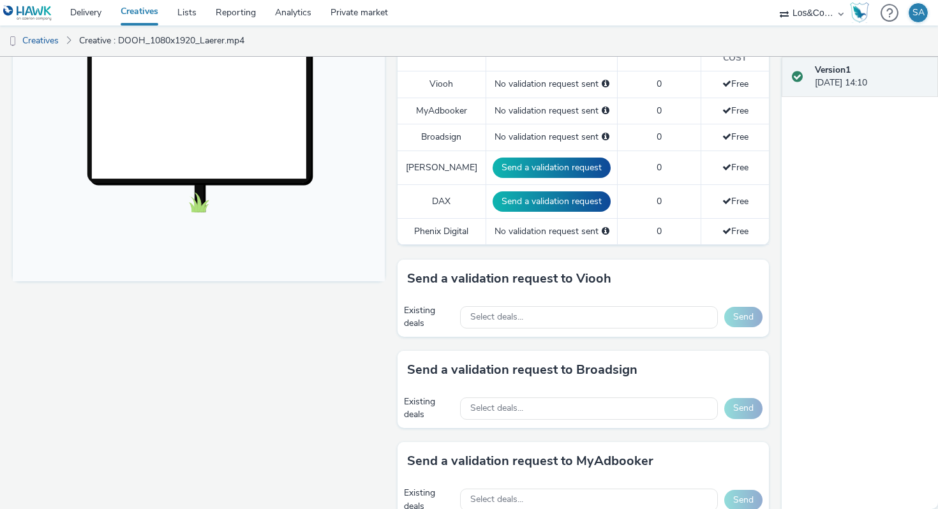
scroll to position [443, 0]
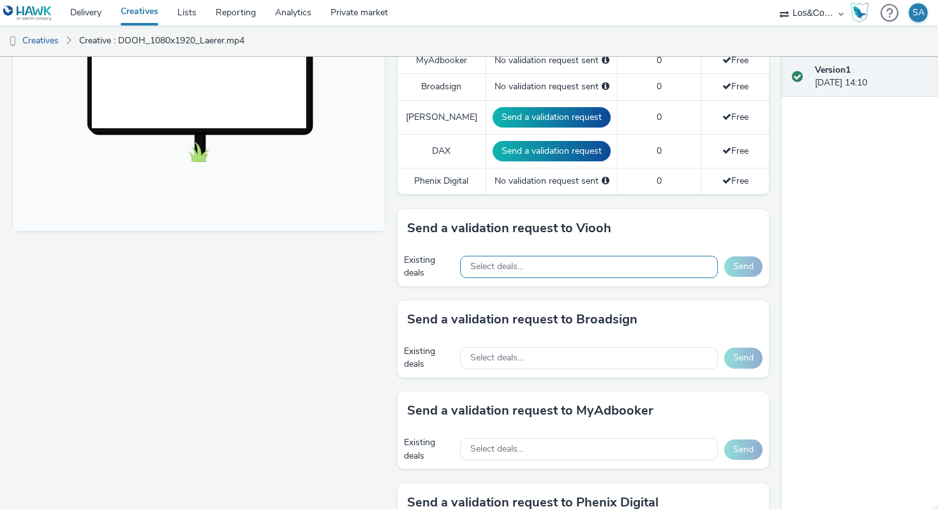
click at [495, 262] on span "Select deals..." at bounding box center [496, 267] width 53 height 11
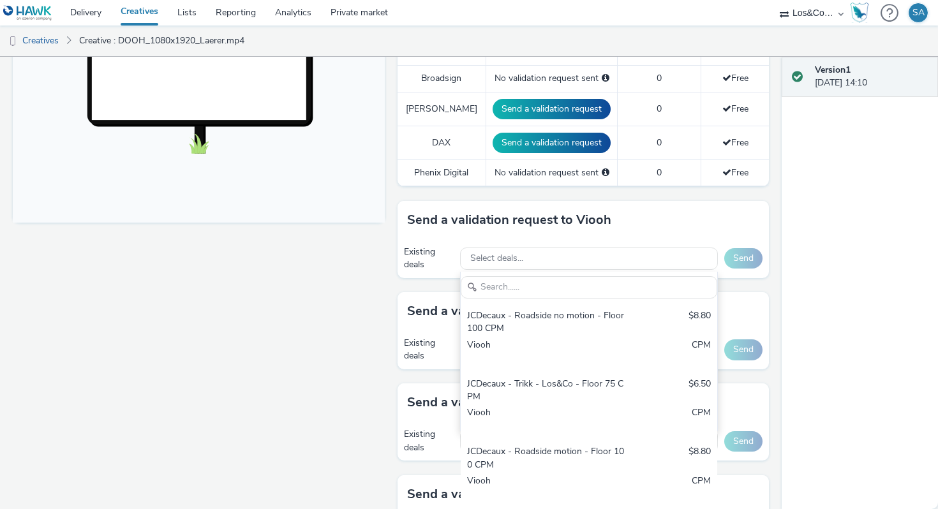
scroll to position [424, 0]
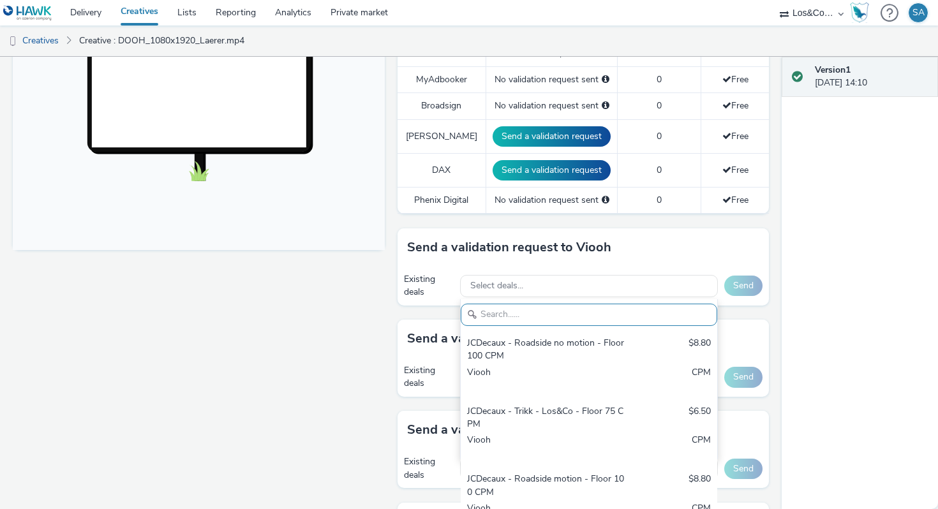
click at [418, 246] on div "Send a validation request to Viooh" at bounding box center [583, 247] width 372 height 38
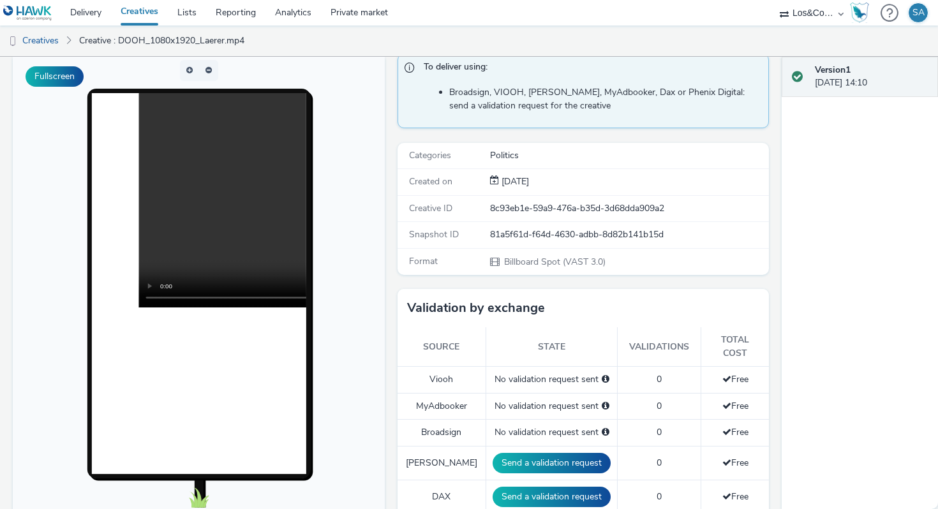
scroll to position [0, 0]
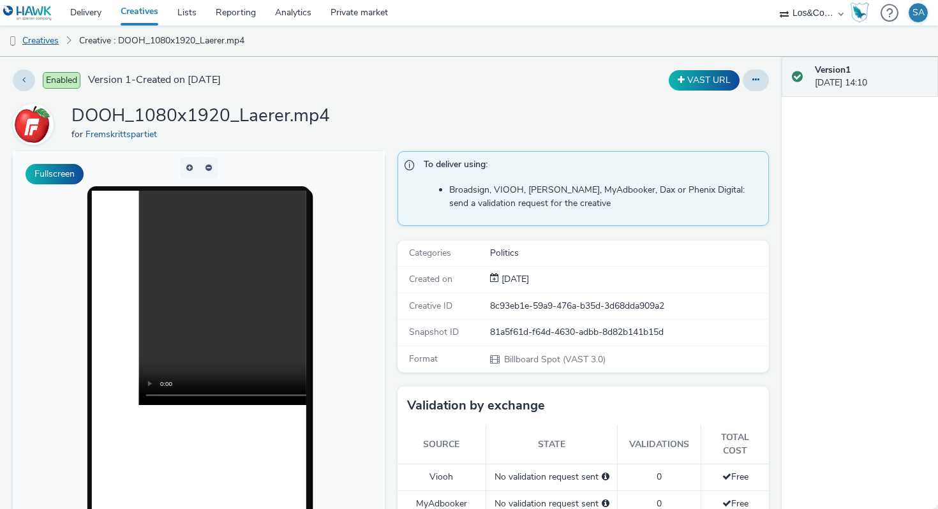
click at [47, 41] on link "Creatives" at bounding box center [32, 41] width 65 height 31
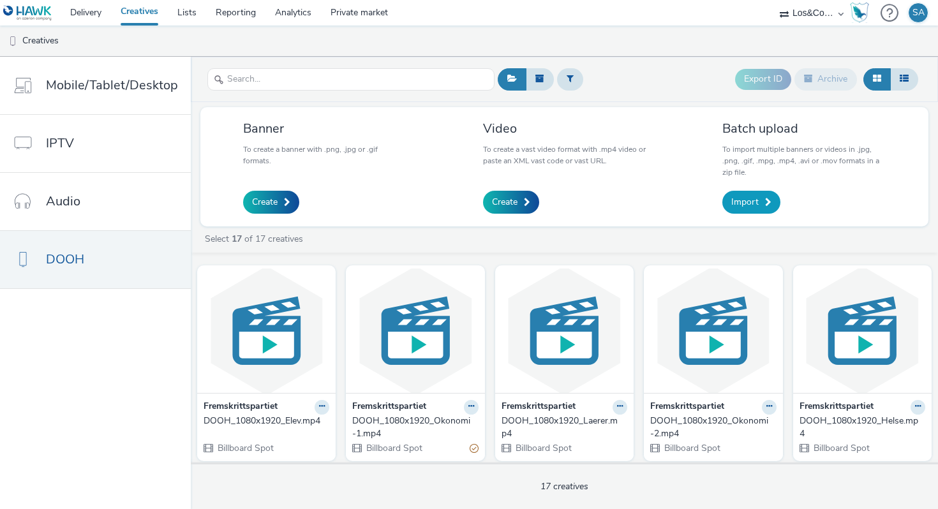
click at [755, 202] on span "Import" at bounding box center [744, 202] width 27 height 13
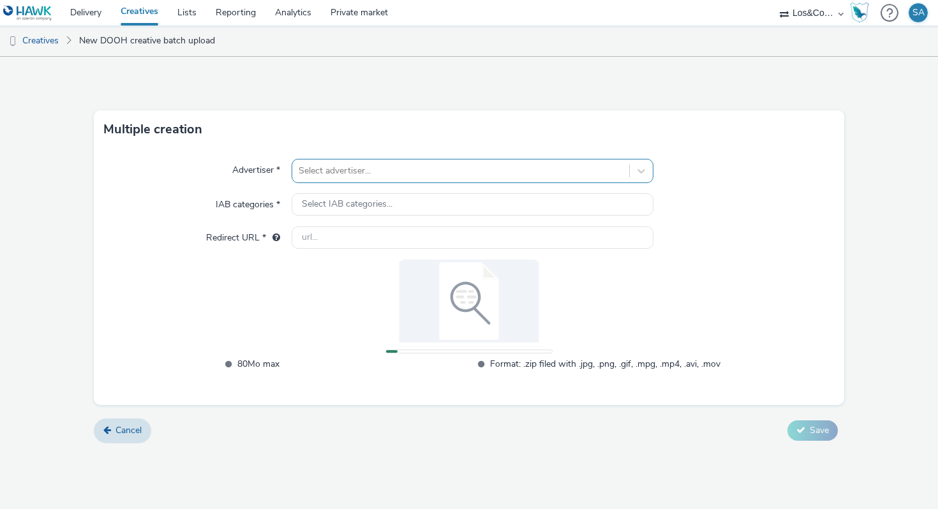
click at [325, 165] on div at bounding box center [461, 170] width 324 height 15
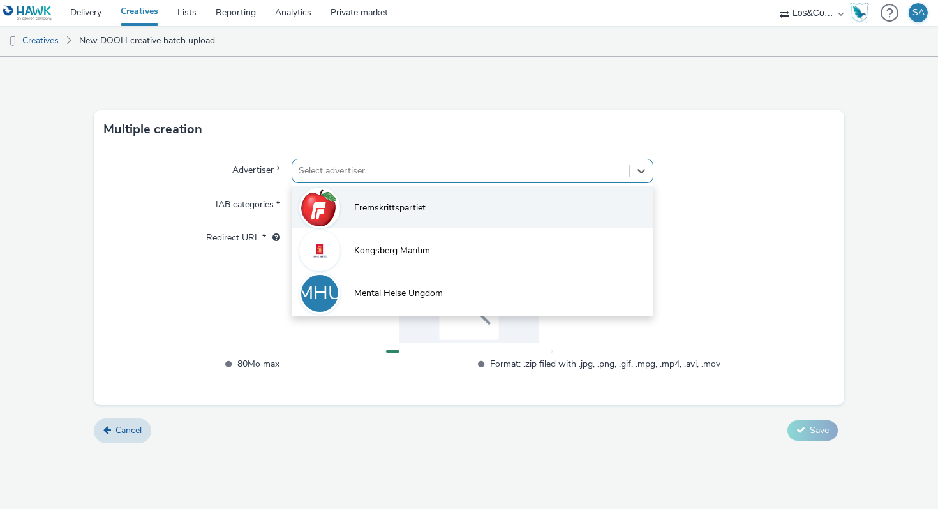
click at [344, 197] on li "Fremskrittspartiet" at bounding box center [472, 207] width 362 height 43
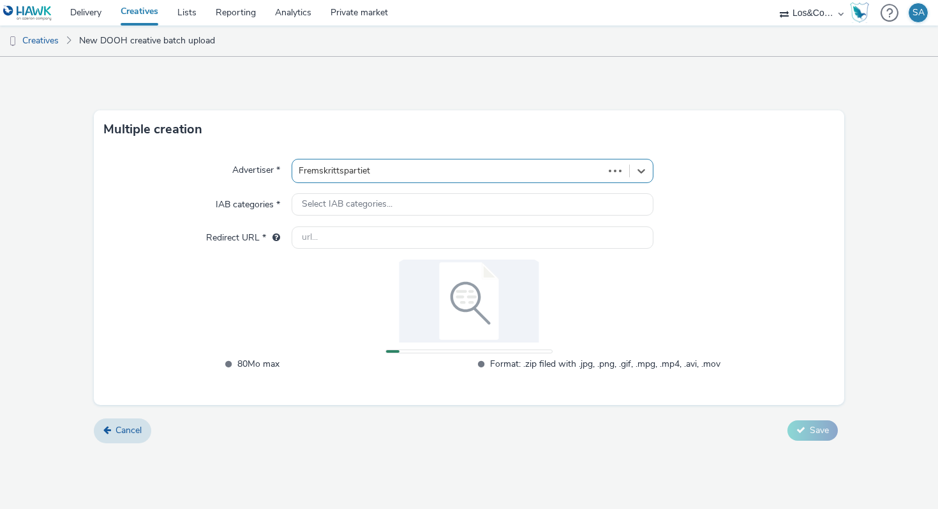
type input "[URL][DOMAIN_NAME]"
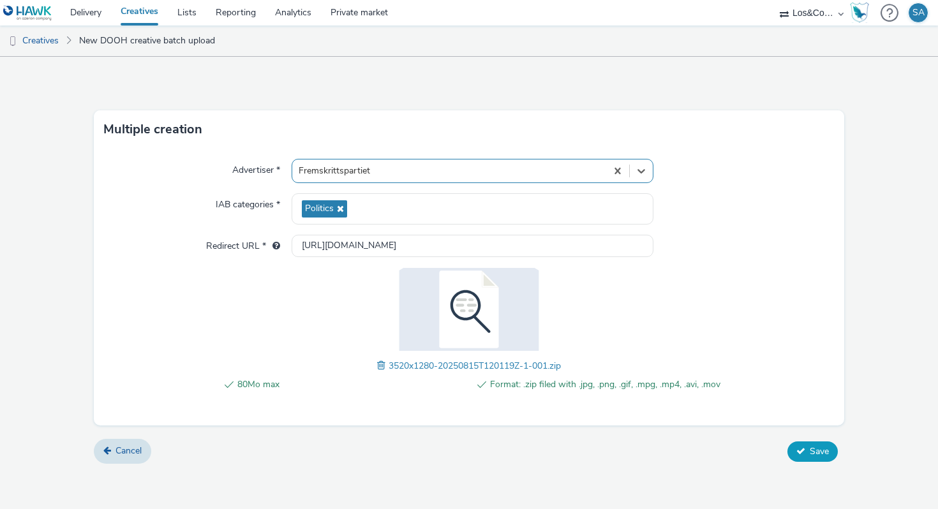
click at [809, 455] on span "Save" at bounding box center [818, 451] width 19 height 12
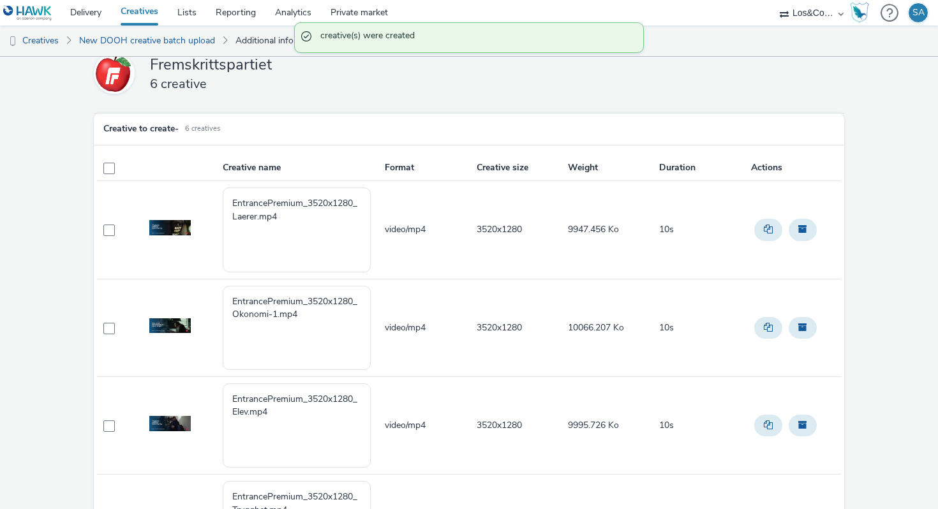
scroll to position [19, 0]
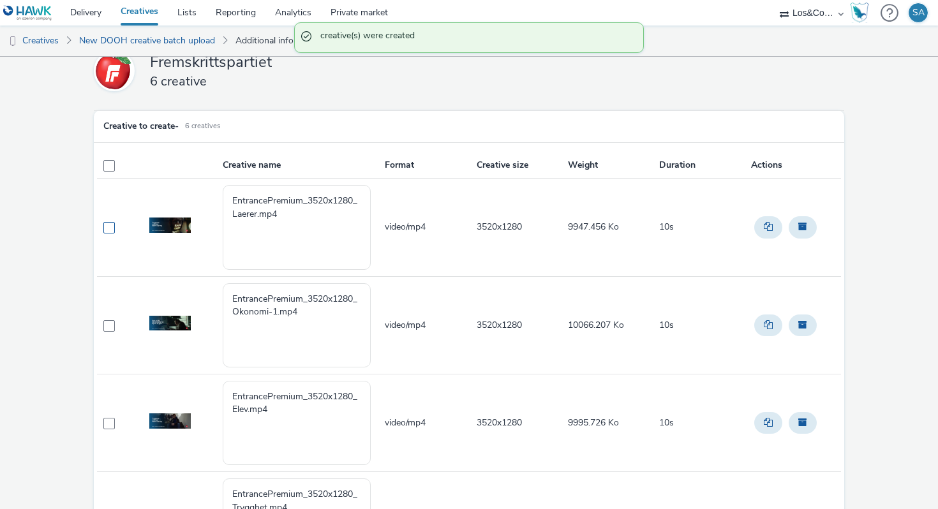
click at [110, 224] on span at bounding box center [108, 227] width 11 height 11
checkbox input "true"
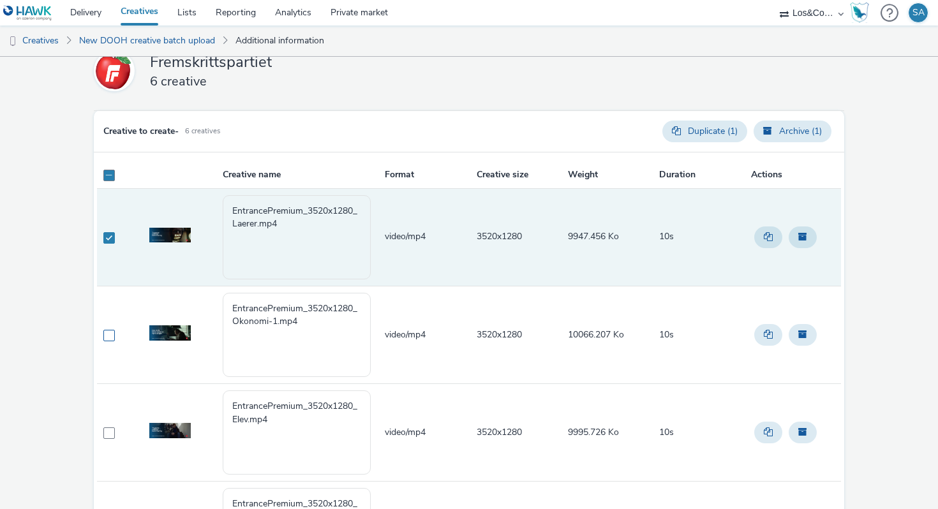
click at [107, 337] on span at bounding box center [108, 335] width 11 height 11
checkbox input "true"
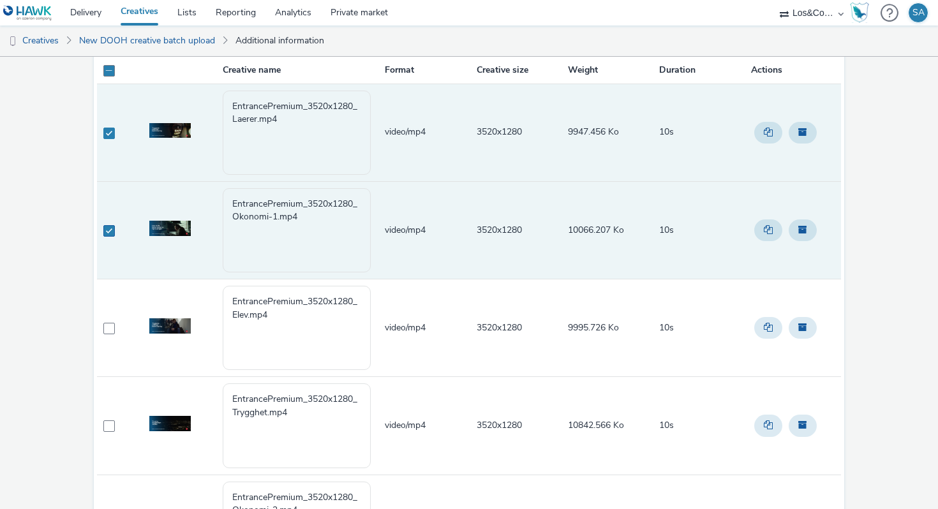
scroll to position [134, 0]
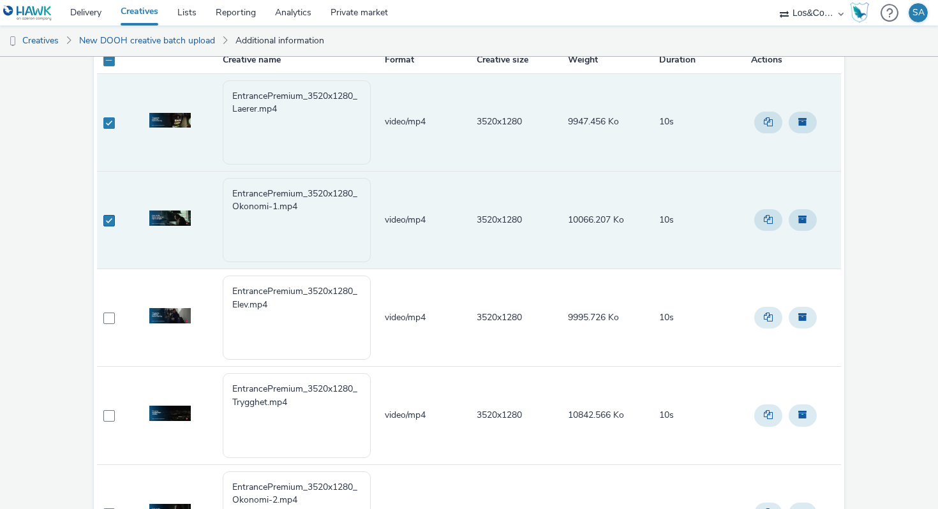
click at [107, 337] on td at bounding box center [113, 318] width 33 height 98
click at [108, 328] on td at bounding box center [113, 318] width 33 height 98
click at [108, 305] on td at bounding box center [113, 318] width 33 height 98
click at [108, 317] on span at bounding box center [108, 318] width 11 height 11
checkbox input "true"
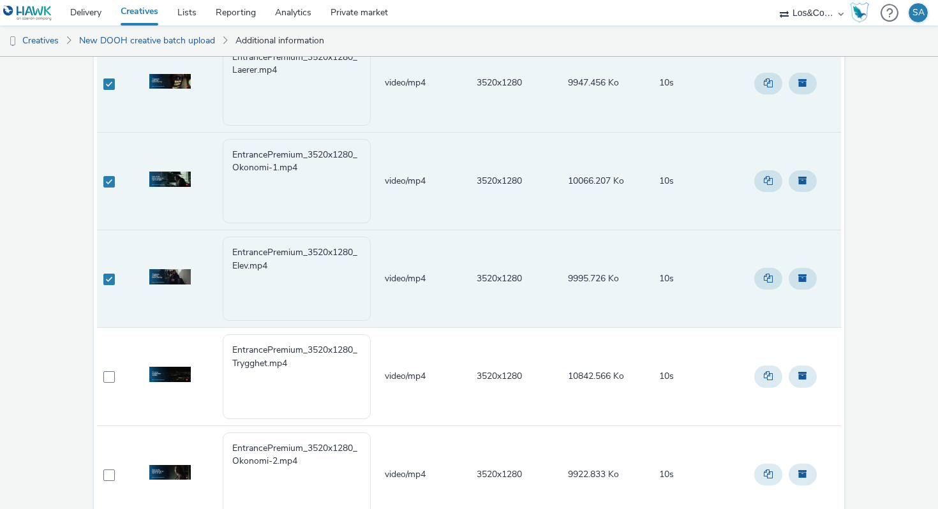
scroll to position [176, 0]
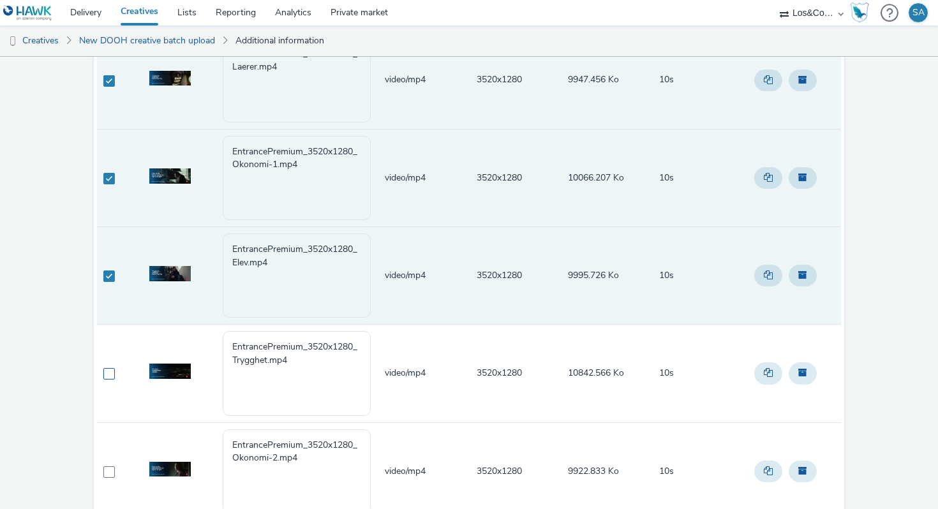
click at [110, 371] on span at bounding box center [108, 373] width 11 height 11
checkbox input "true"
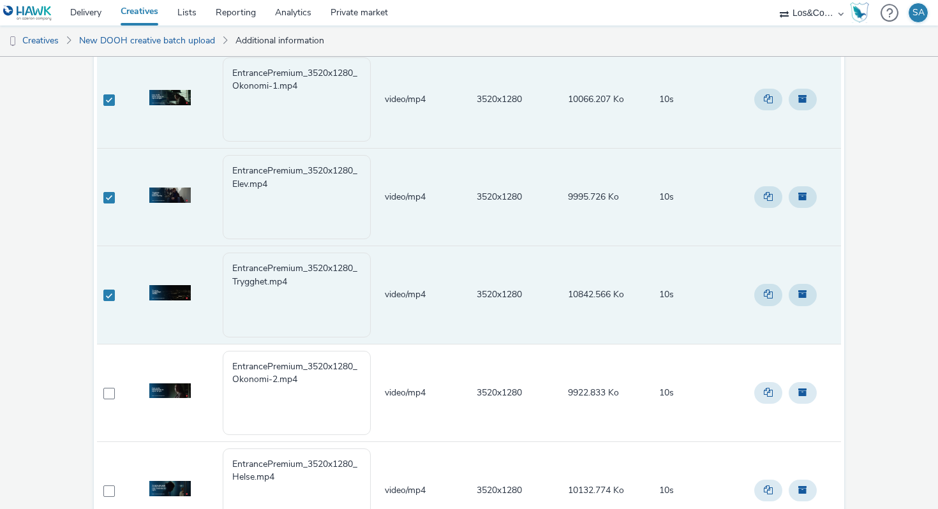
click at [110, 402] on td at bounding box center [113, 393] width 33 height 98
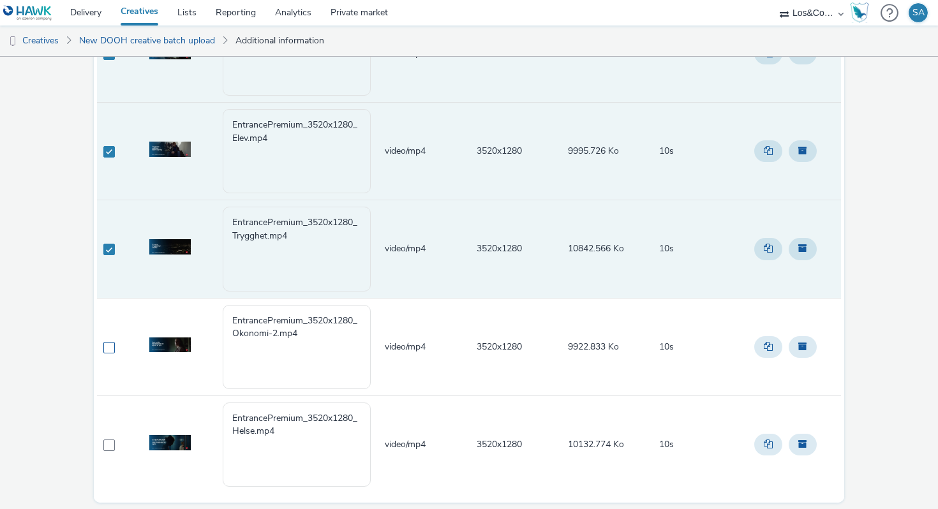
click at [107, 353] on span at bounding box center [108, 347] width 11 height 11
checkbox input "true"
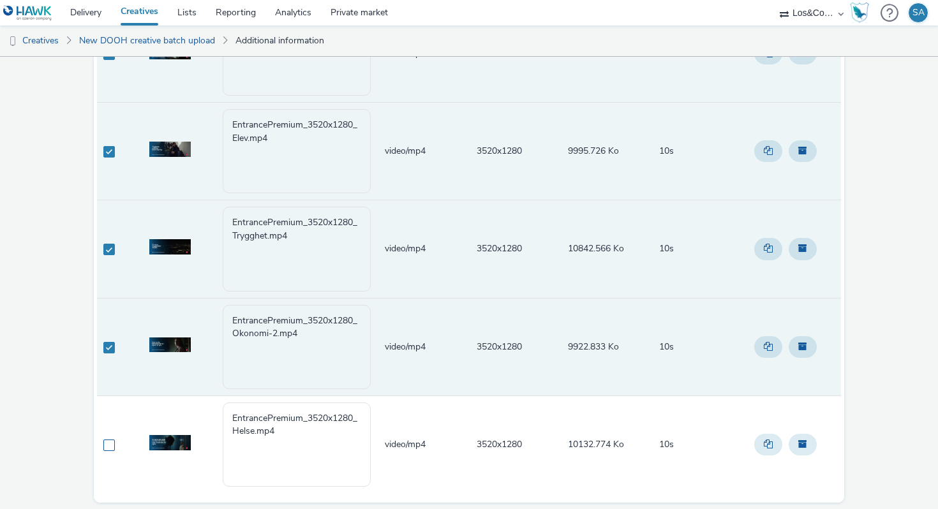
click at [107, 447] on span at bounding box center [108, 444] width 11 height 11
checkbox input "true"
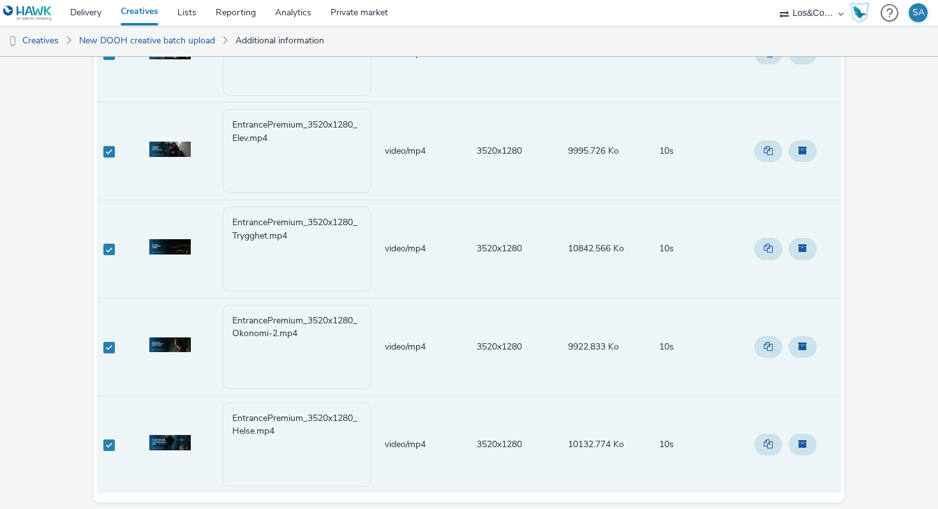
scroll to position [343, 0]
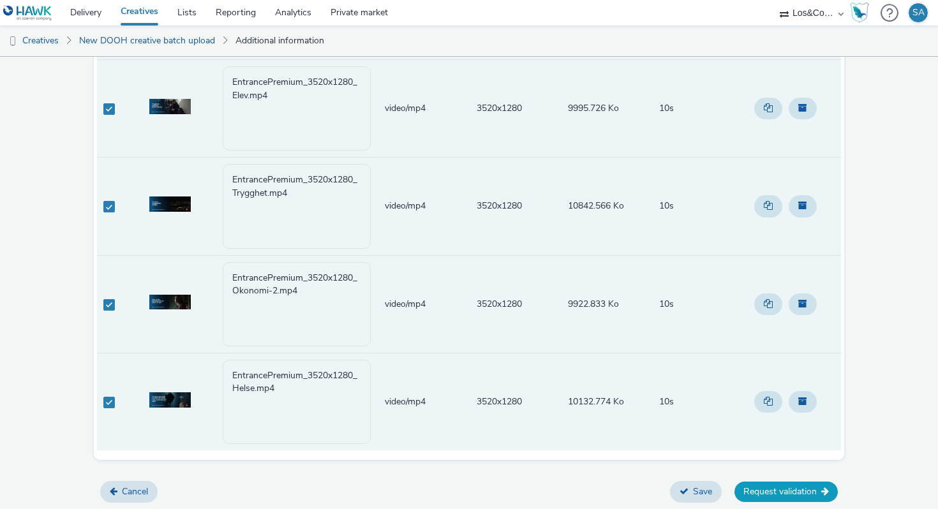
click at [754, 491] on button "Request validation" at bounding box center [785, 492] width 103 height 20
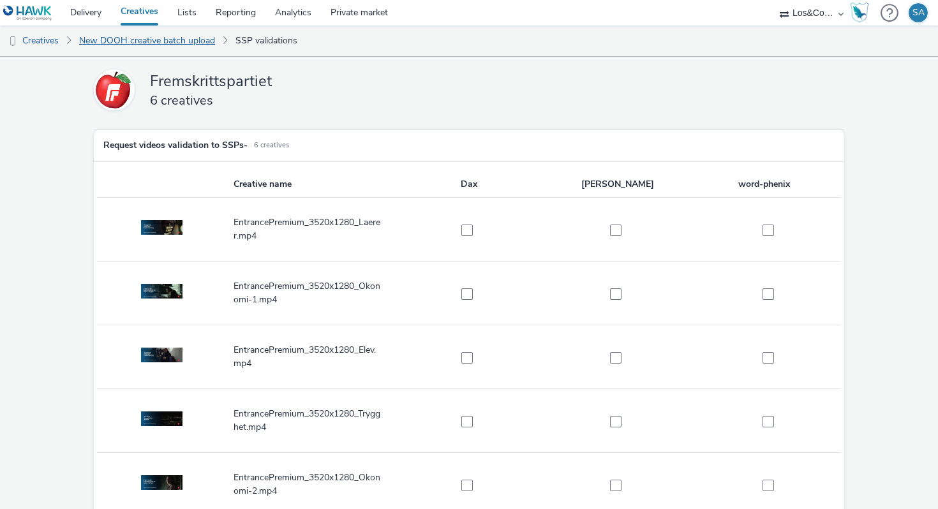
click at [121, 40] on link "New DOOH creative batch upload" at bounding box center [147, 41] width 149 height 31
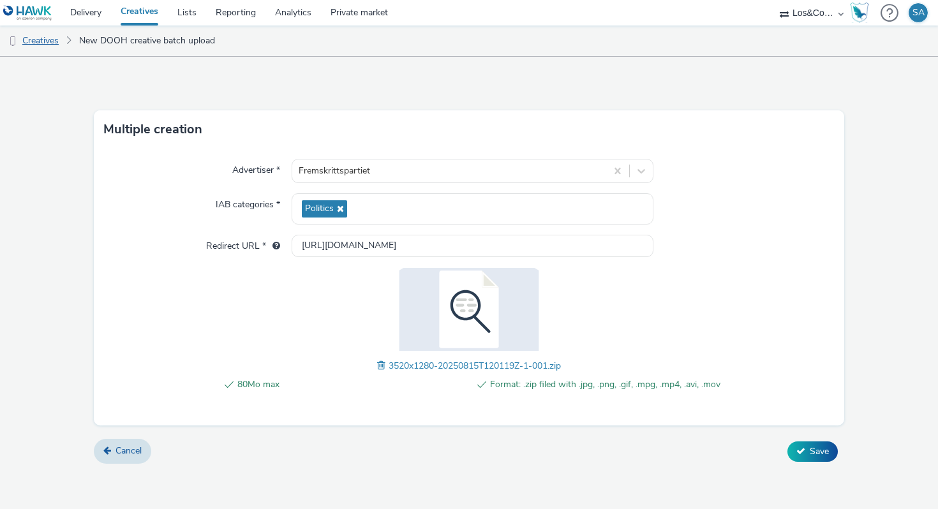
click at [56, 41] on link "Creatives" at bounding box center [32, 41] width 65 height 31
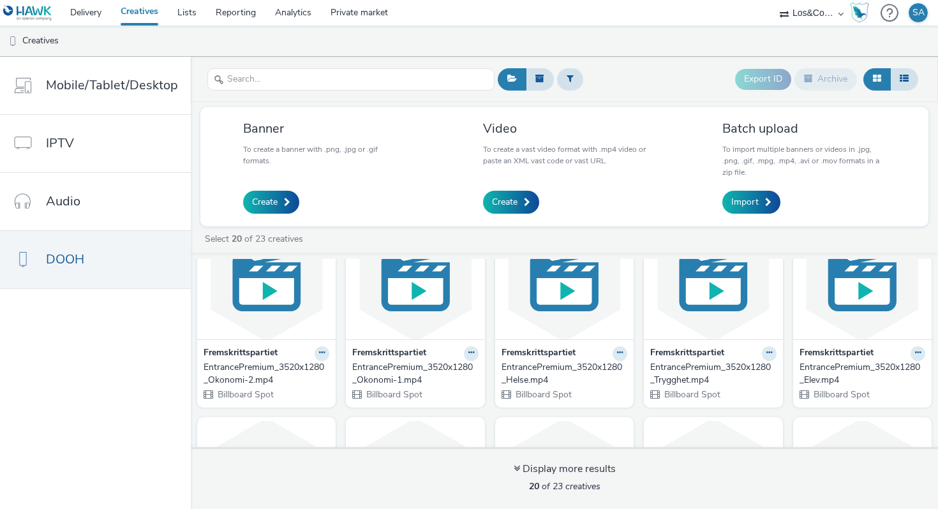
scroll to position [55, 0]
click at [86, 13] on link "Delivery" at bounding box center [86, 13] width 50 height 26
